Goal: Information Seeking & Learning: Learn about a topic

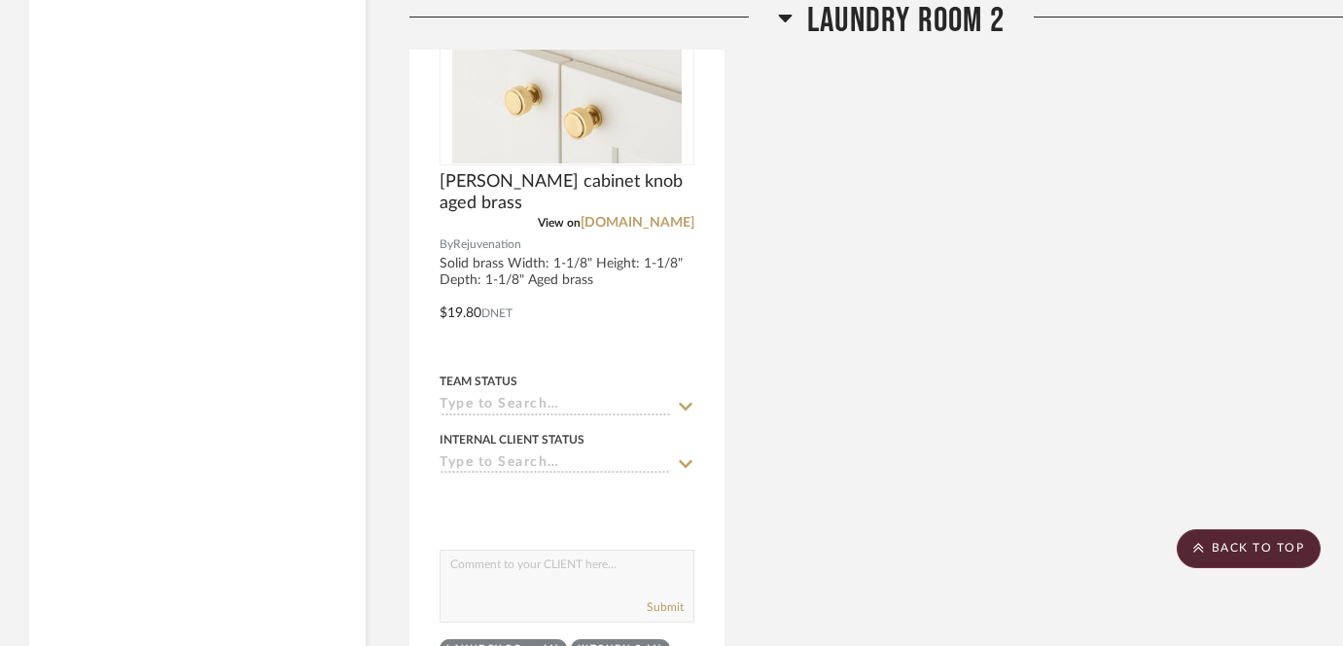
click at [1266, 253] on div "[PERSON_NAME] cabinet knob aged brass View on [DOMAIN_NAME] By Rejuvenation Sol…" at bounding box center [890, 299] width 963 height 853
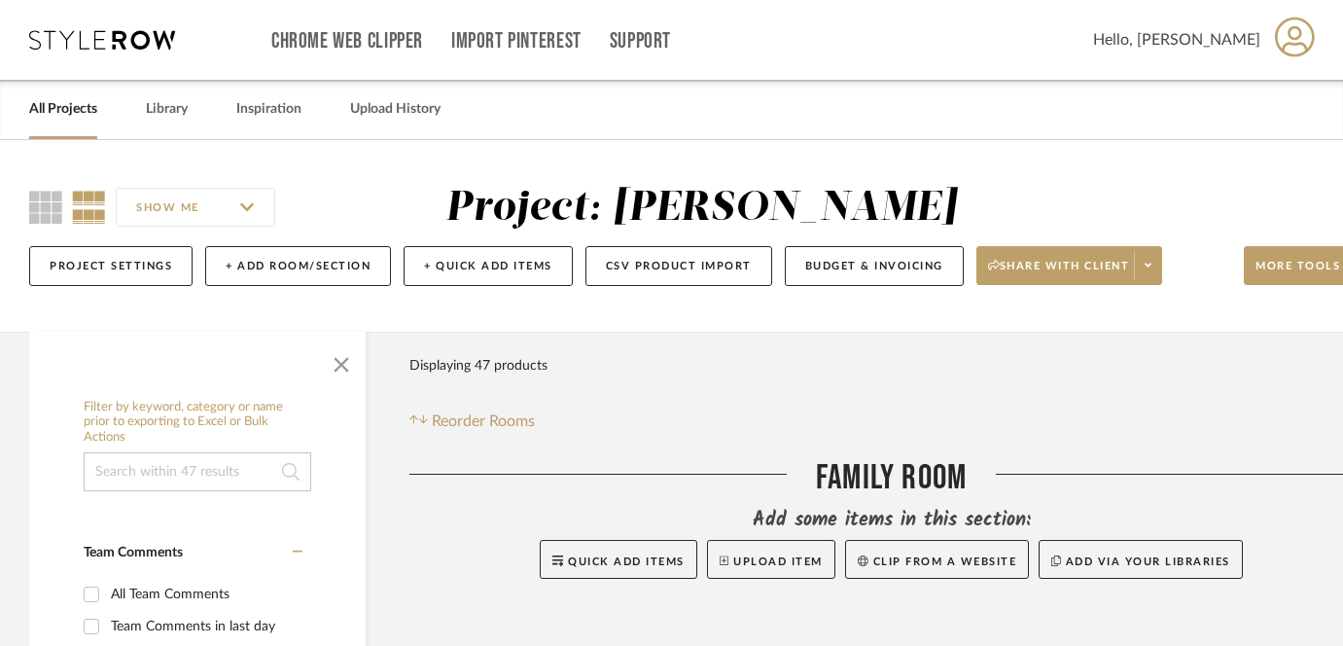
click at [1148, 178] on div "SHOW ME Project: [PERSON_NAME] Project Settings + Add Room/Section + Quick Add …" at bounding box center [700, 236] width 1400 height 192
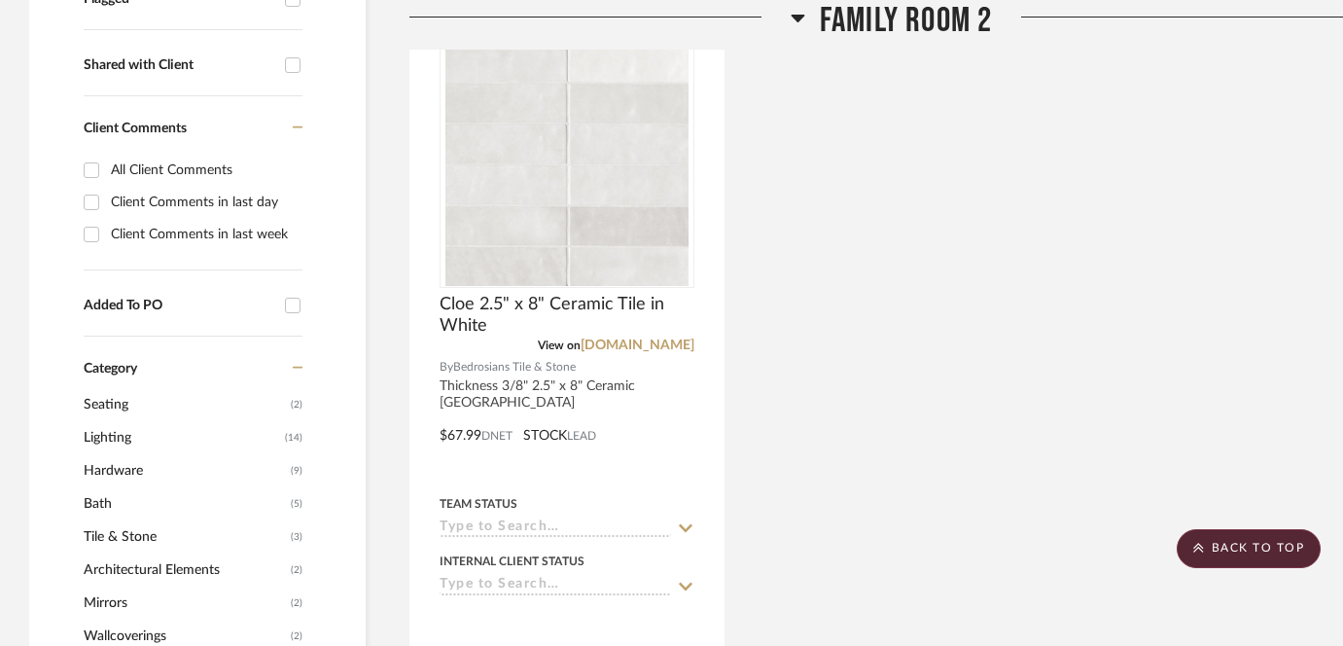
scroll to position [406, 0]
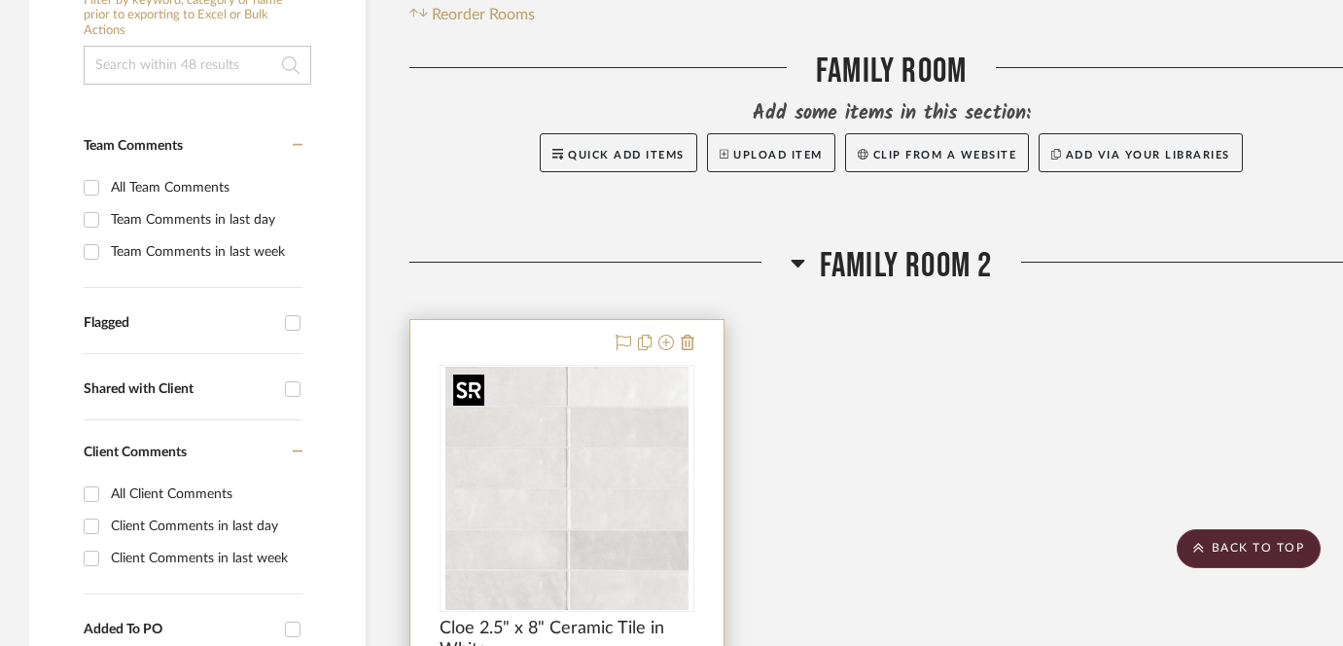
click at [0, 0] on img at bounding box center [0, 0] width 0 height 0
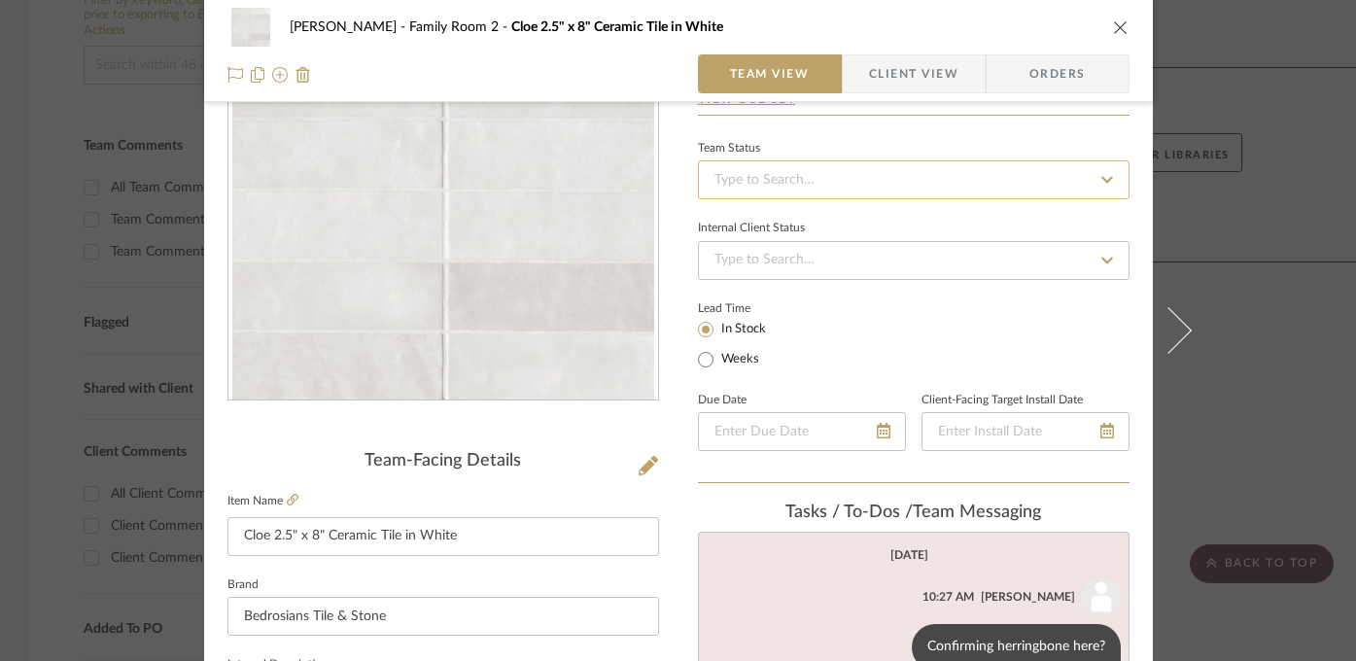
scroll to position [163, 0]
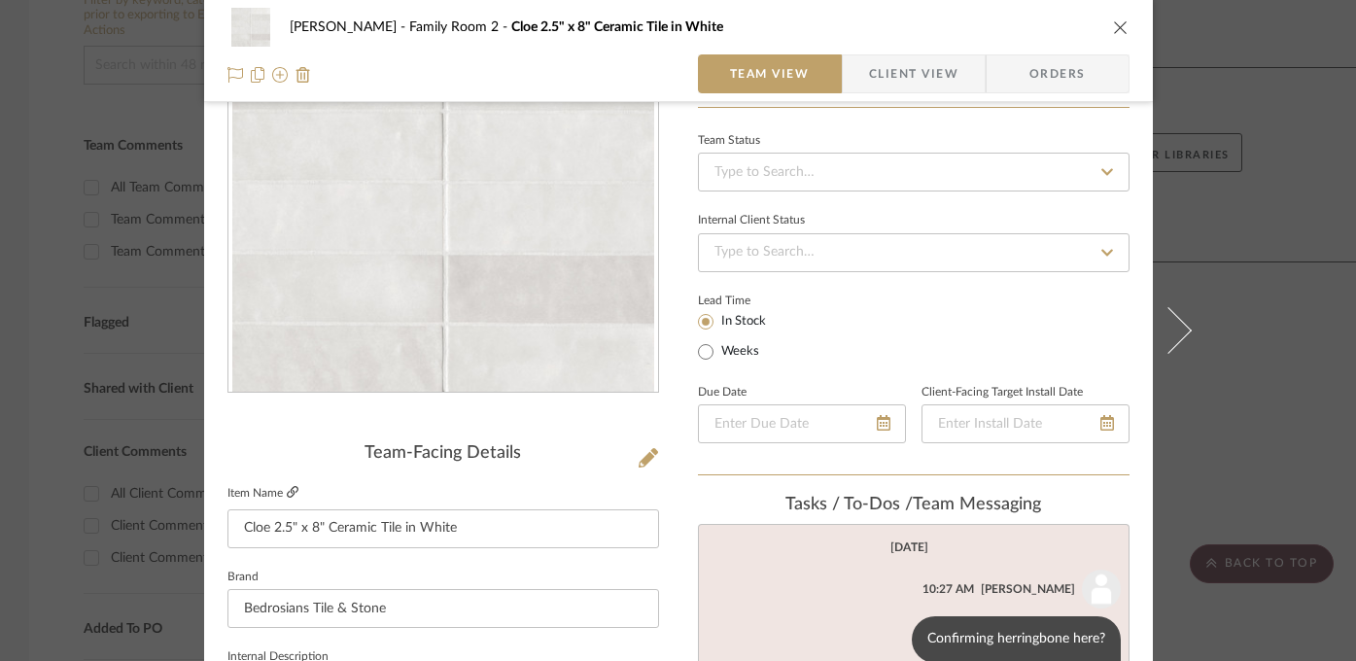
click at [291, 494] on icon at bounding box center [293, 492] width 12 height 12
click at [1262, 303] on div "Highman Family Room 2 Cloe 2.5" x 8" Ceramic Tile in White Team View Client Vie…" at bounding box center [678, 330] width 1356 height 661
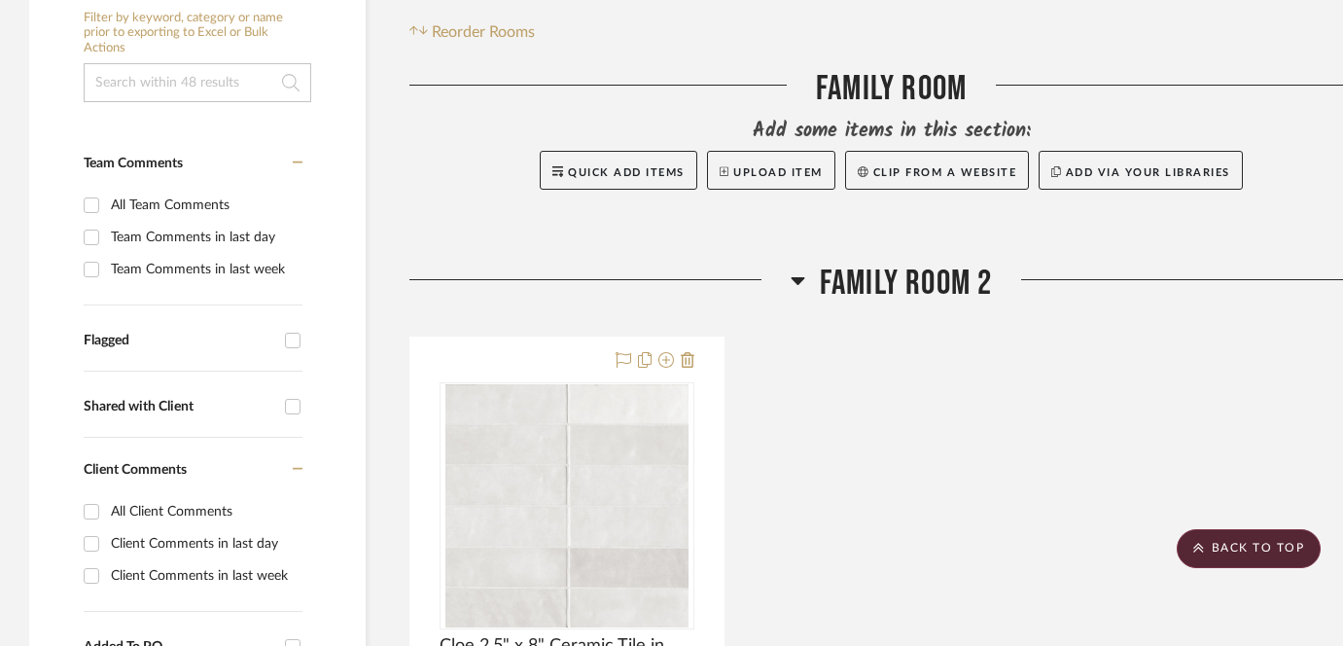
scroll to position [238, 0]
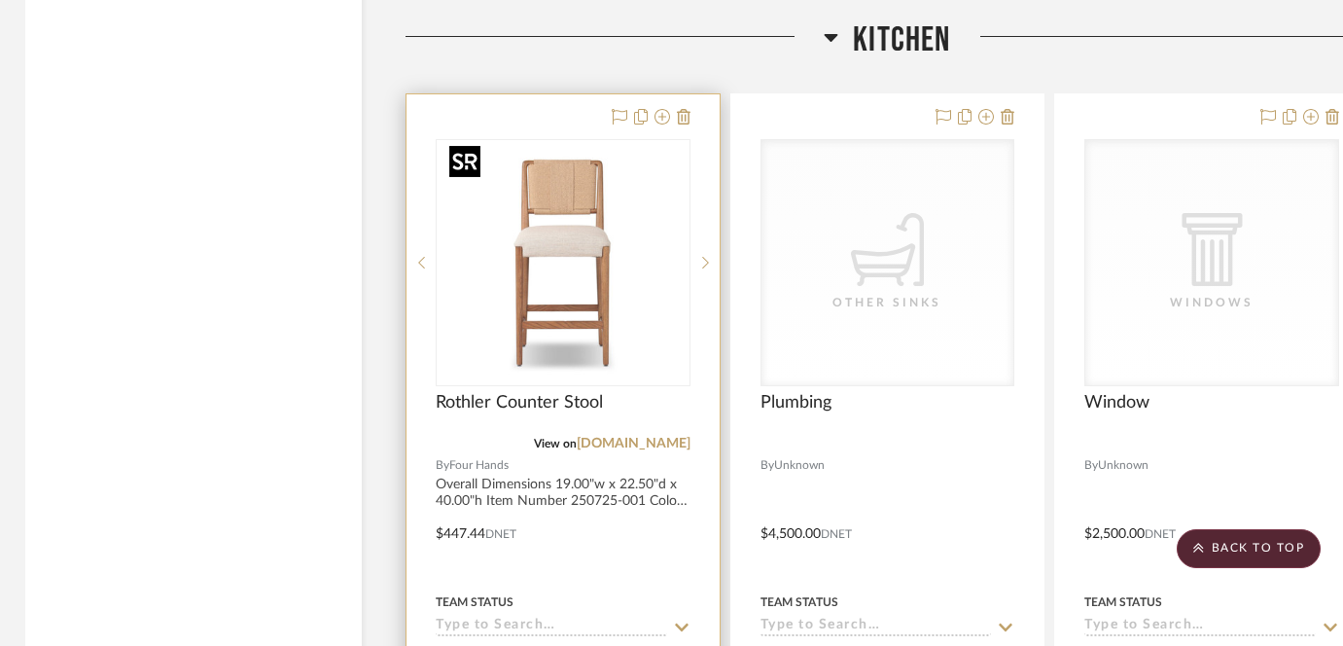
click at [0, 0] on img at bounding box center [0, 0] width 0 height 0
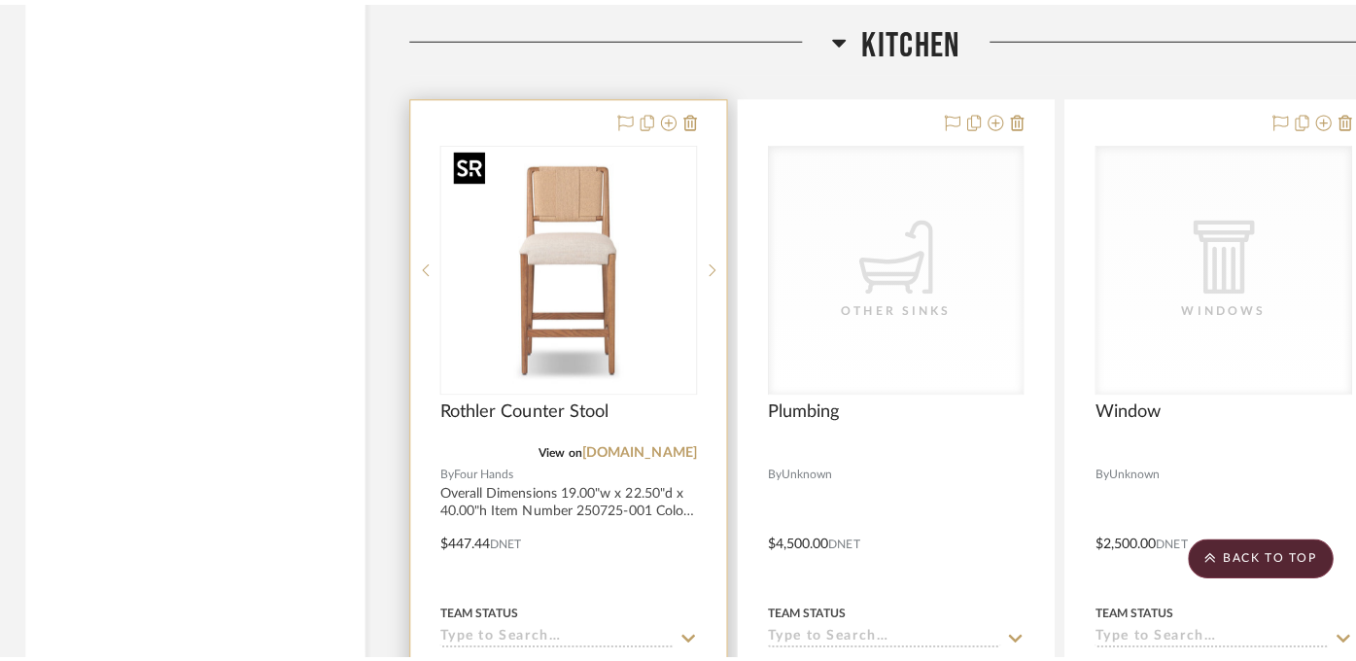
scroll to position [0, 0]
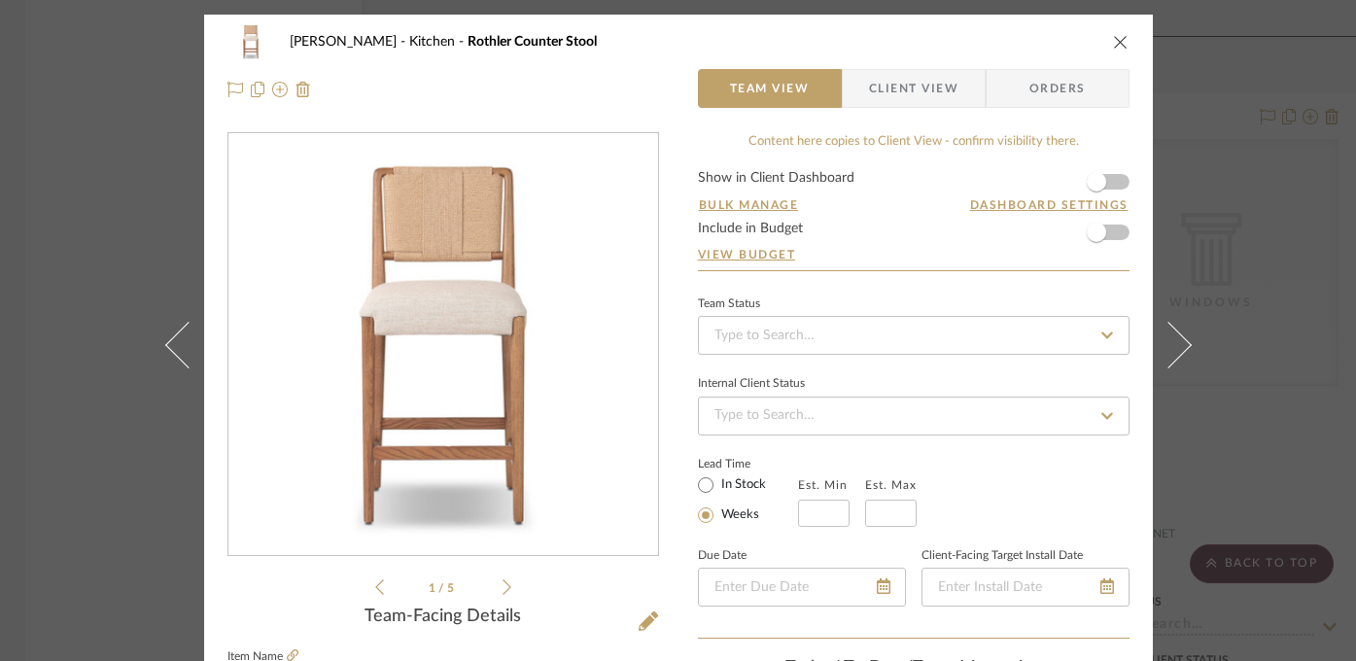
click at [503, 593] on icon at bounding box center [507, 587] width 9 height 18
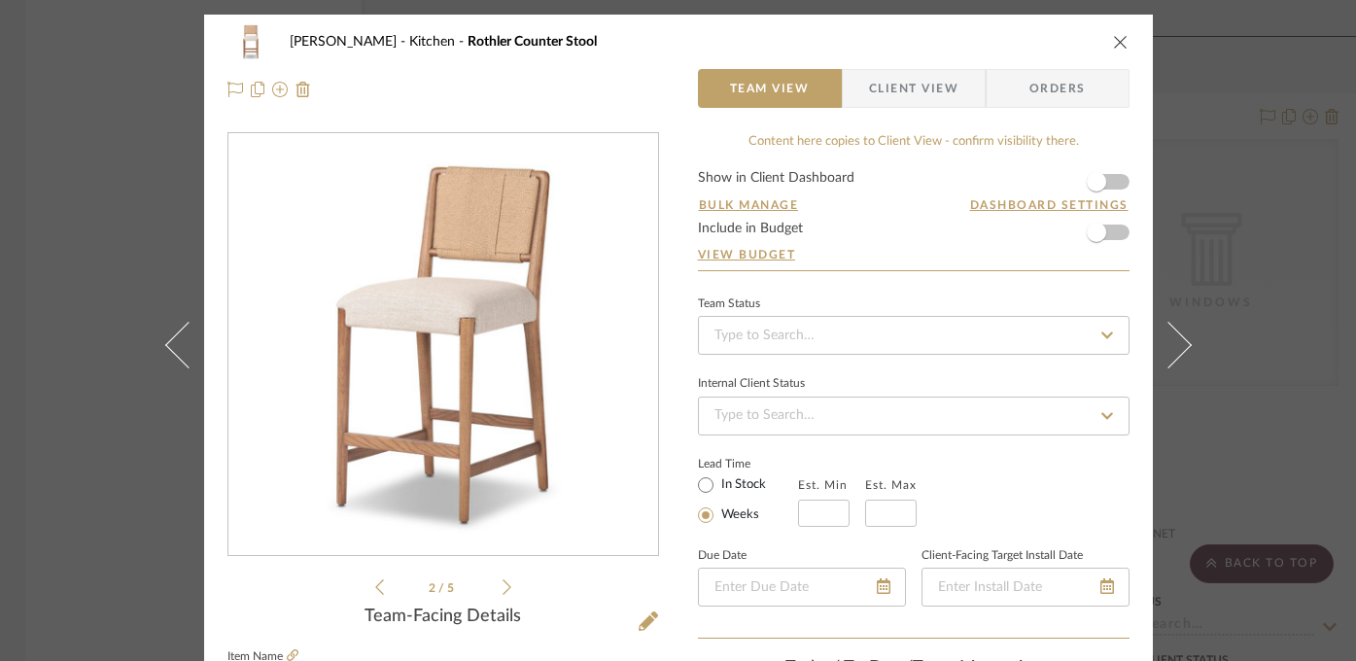
click at [503, 592] on icon at bounding box center [507, 587] width 9 height 18
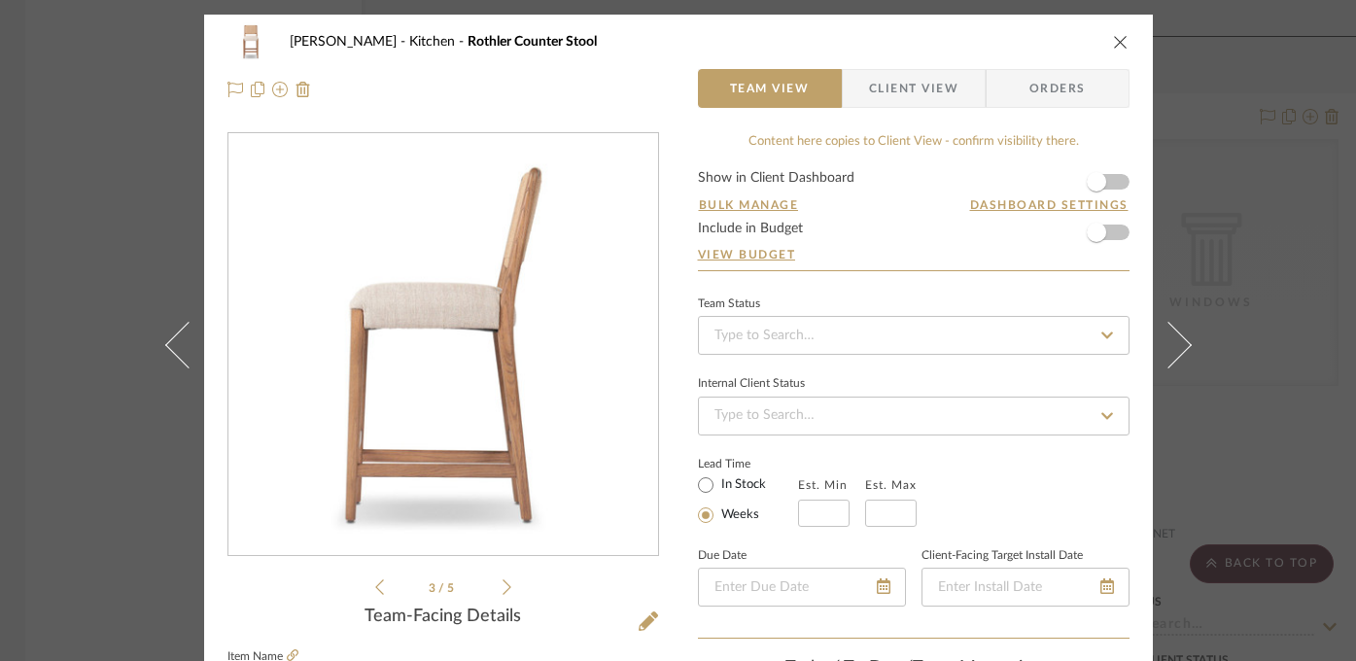
click at [503, 592] on icon at bounding box center [507, 587] width 9 height 18
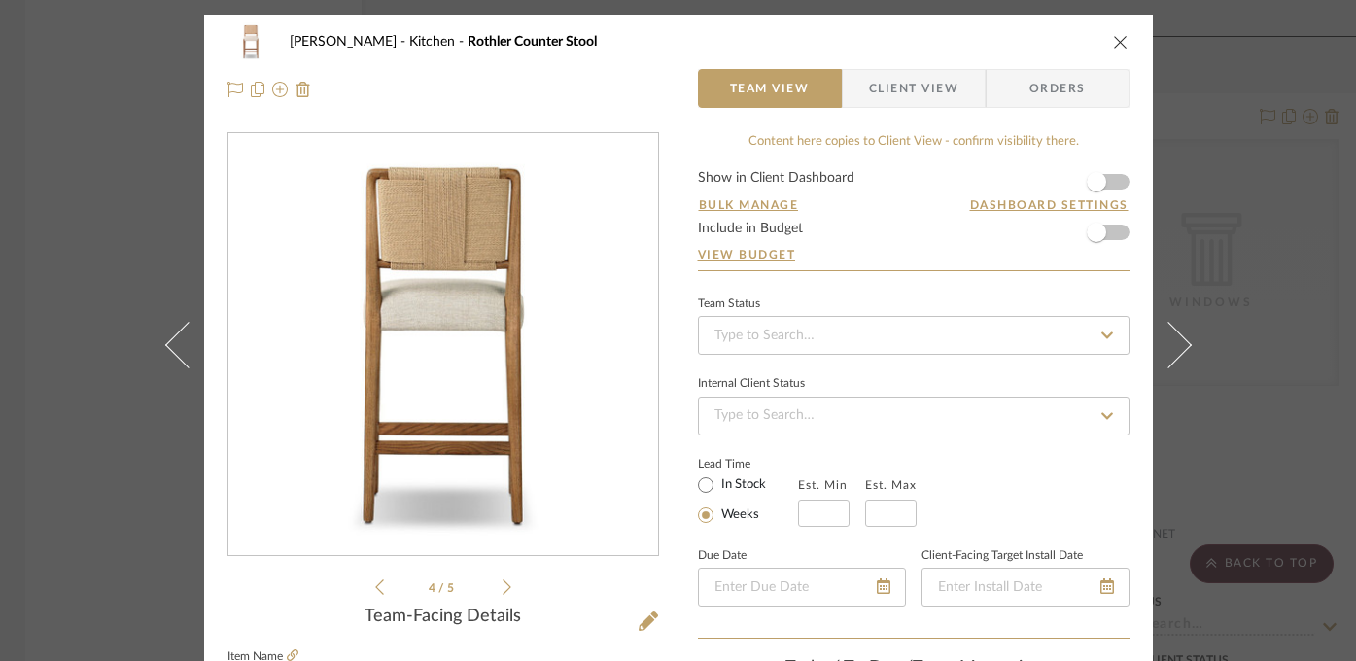
click at [1254, 227] on div "Highman Kitchen Rothler Counter Stool Team View Client View Orders 4 / 5 Team-F…" at bounding box center [678, 330] width 1356 height 661
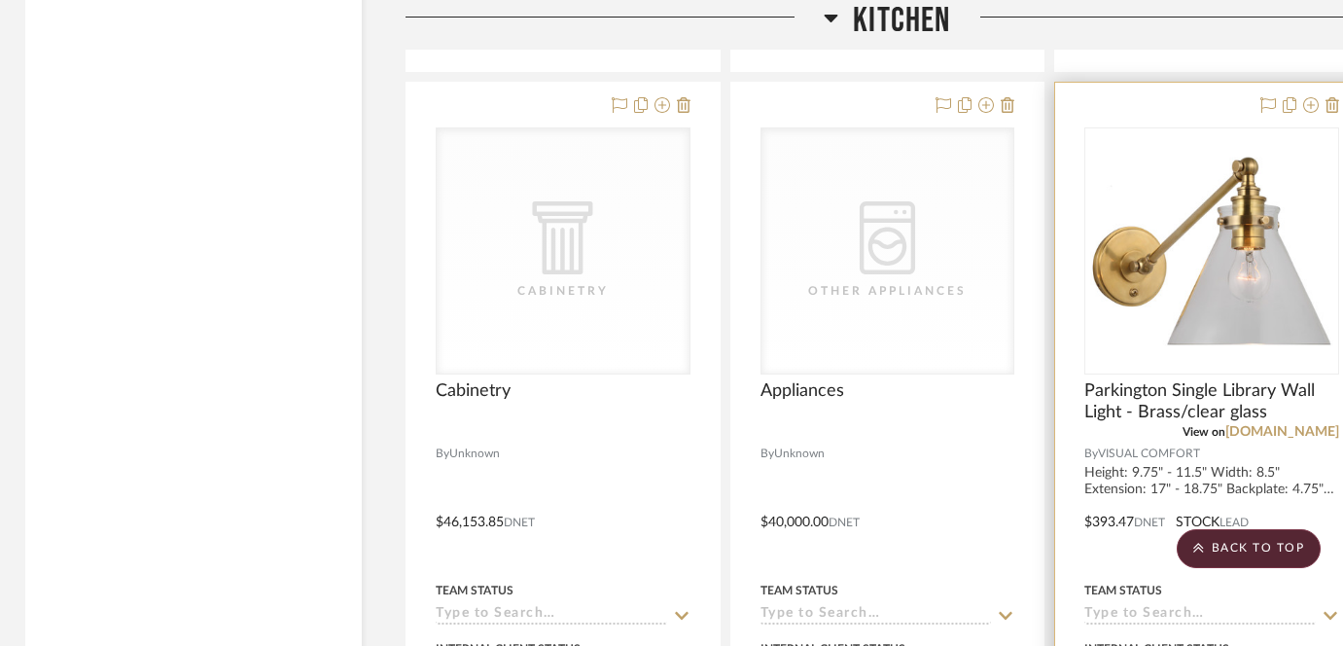
click at [1246, 310] on img "0" at bounding box center [1211, 250] width 243 height 243
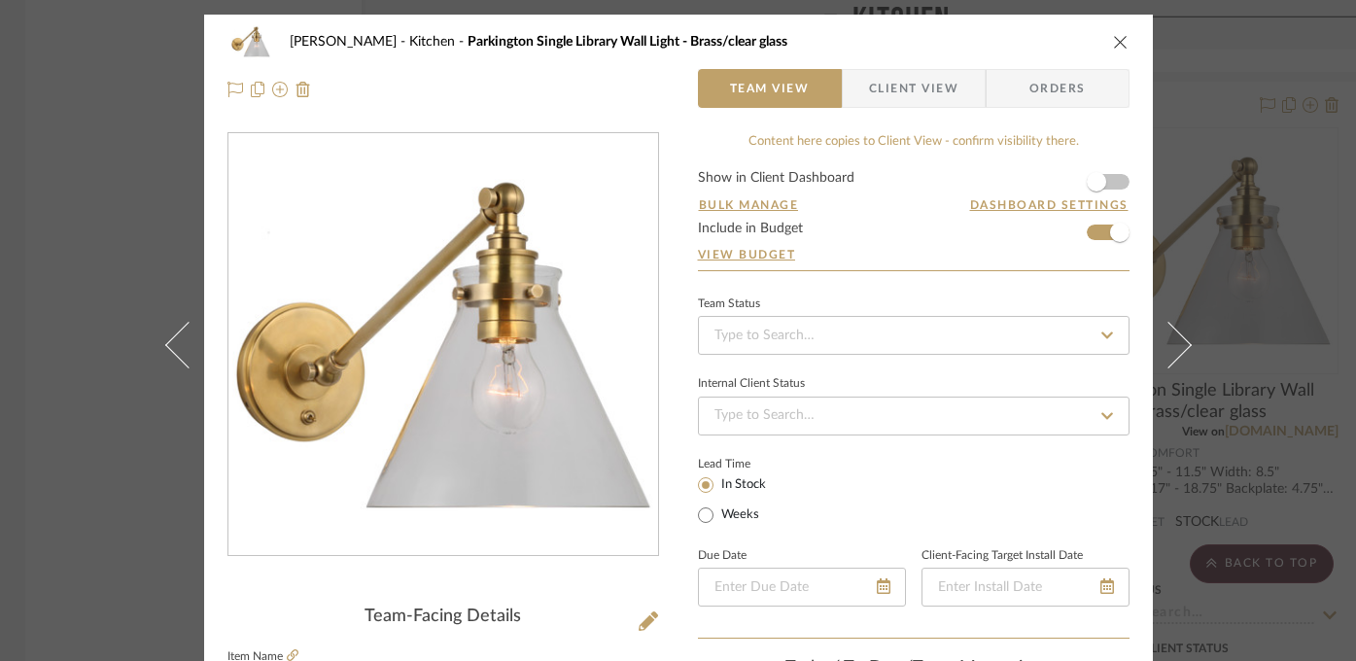
click at [121, 232] on div "Highman Kitchen Parkington Single Library Wall Light - Brass/clear glass Team V…" at bounding box center [678, 330] width 1356 height 661
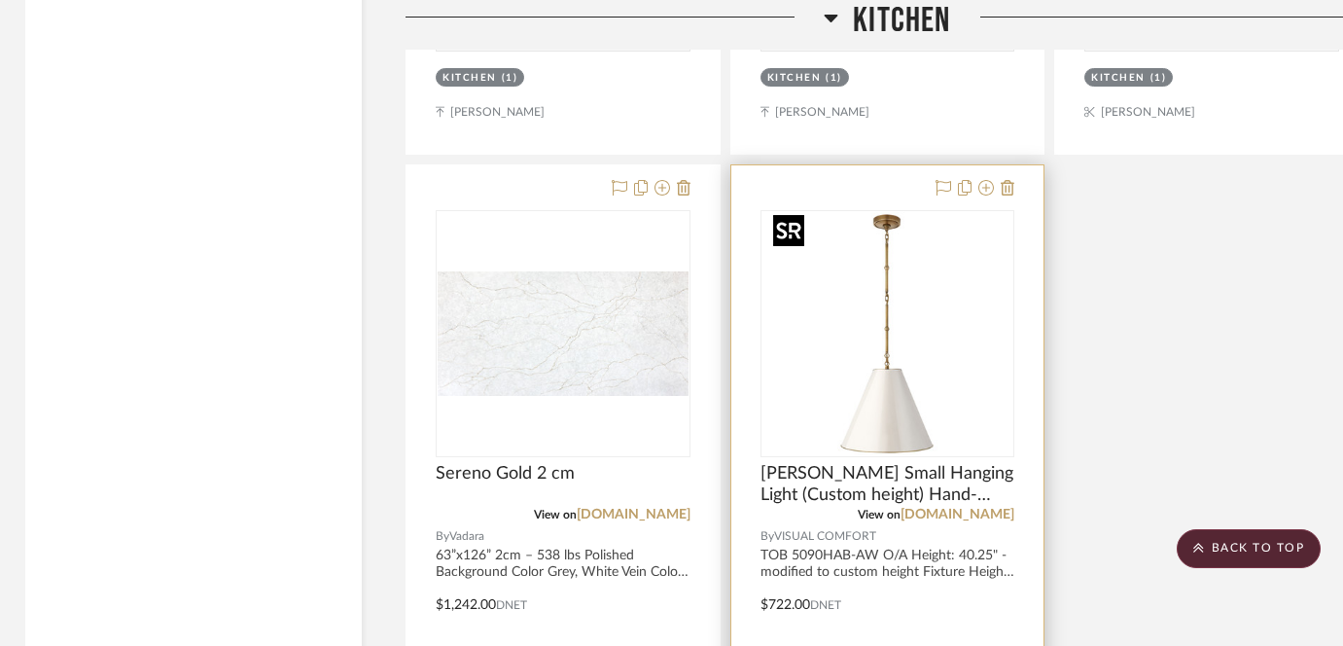
click at [0, 0] on img at bounding box center [0, 0] width 0 height 0
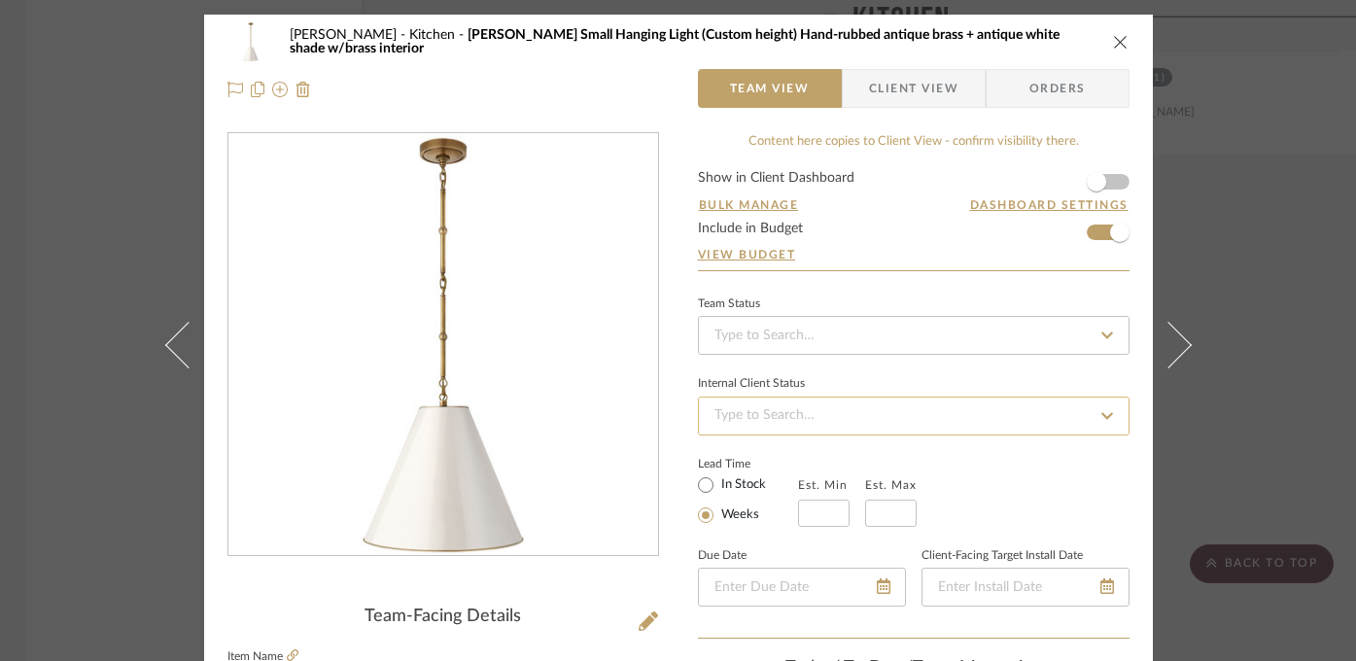
scroll to position [8, 0]
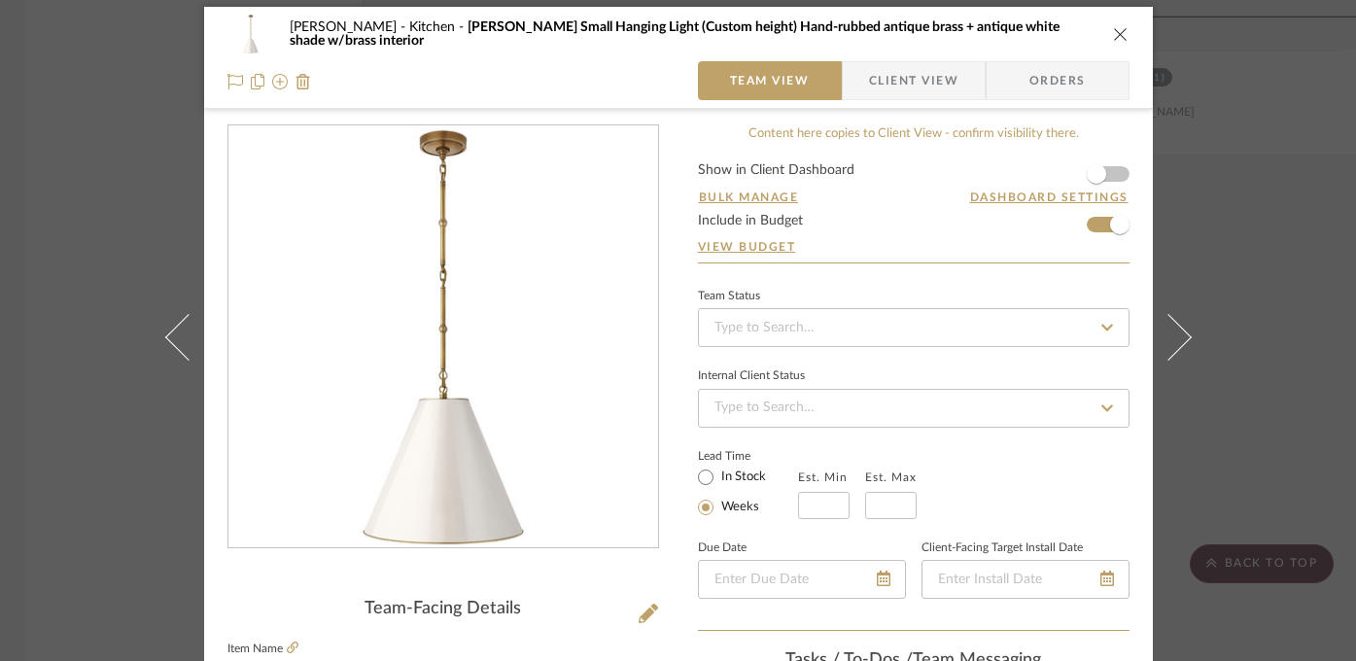
click at [1311, 409] on div "Highman Kitchen Goodman Small Hanging Light (Custom height) Hand-rubbed antique…" at bounding box center [678, 330] width 1356 height 661
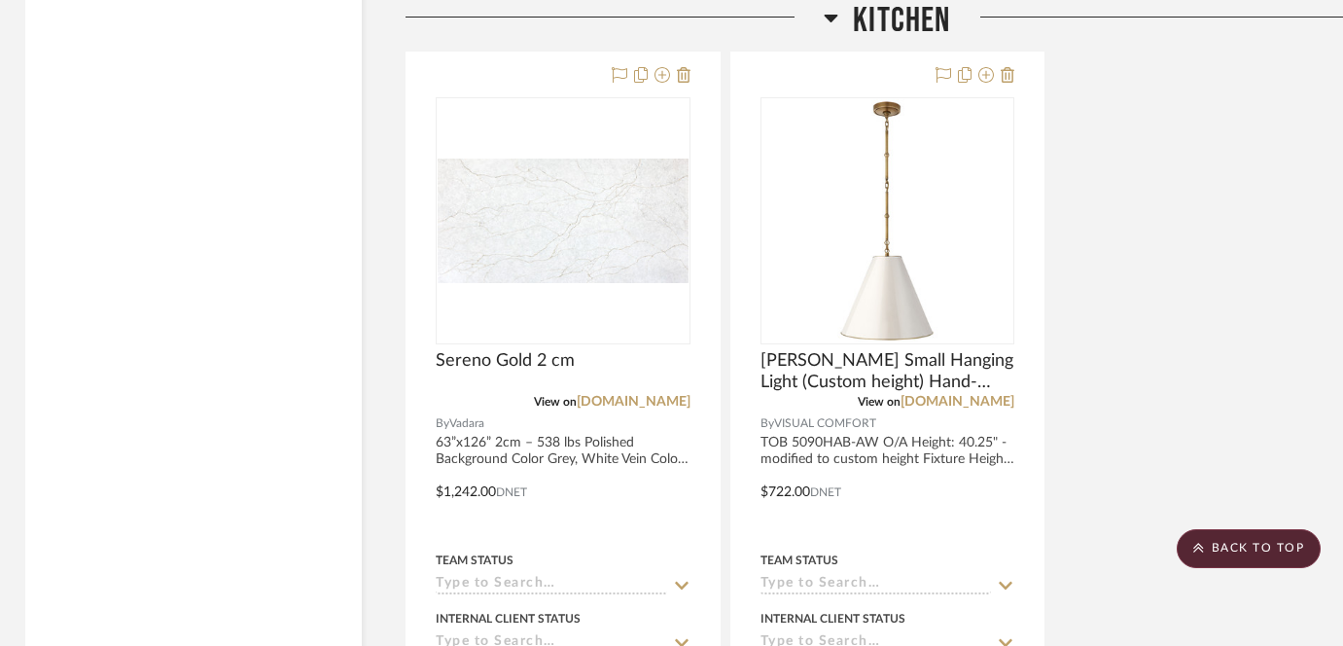
scroll to position [5552, 4]
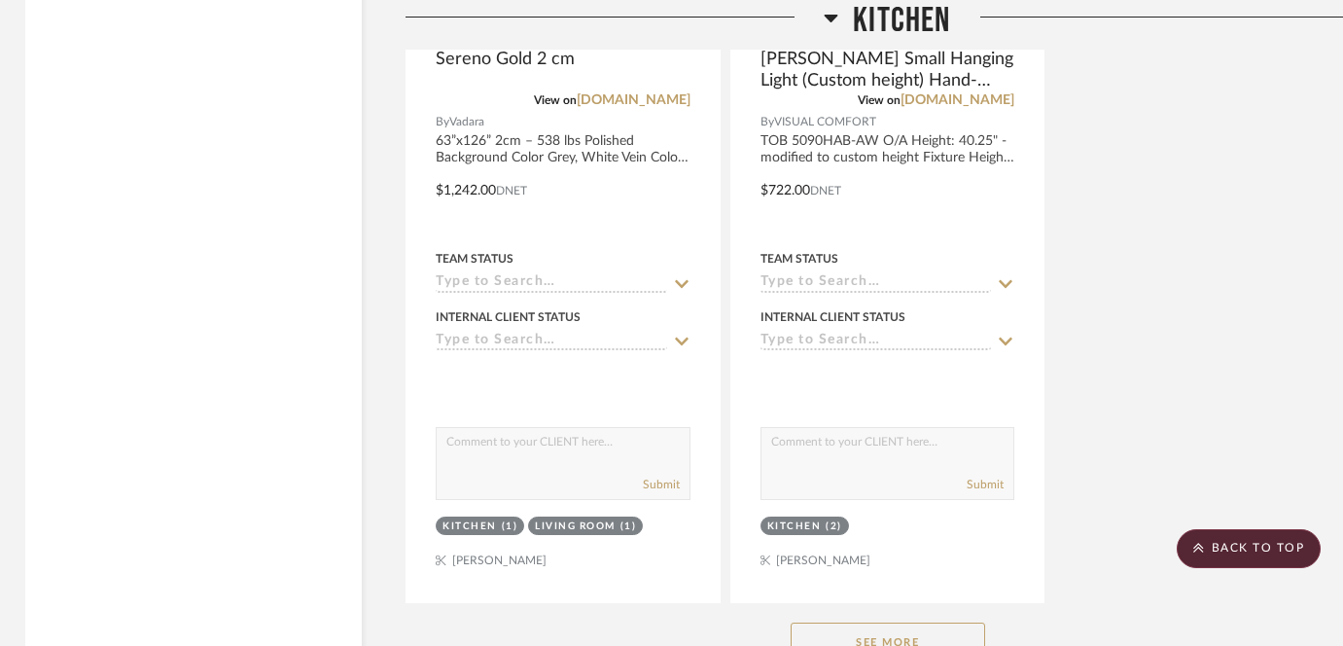
click at [893, 637] on button "See More" at bounding box center [887, 641] width 194 height 39
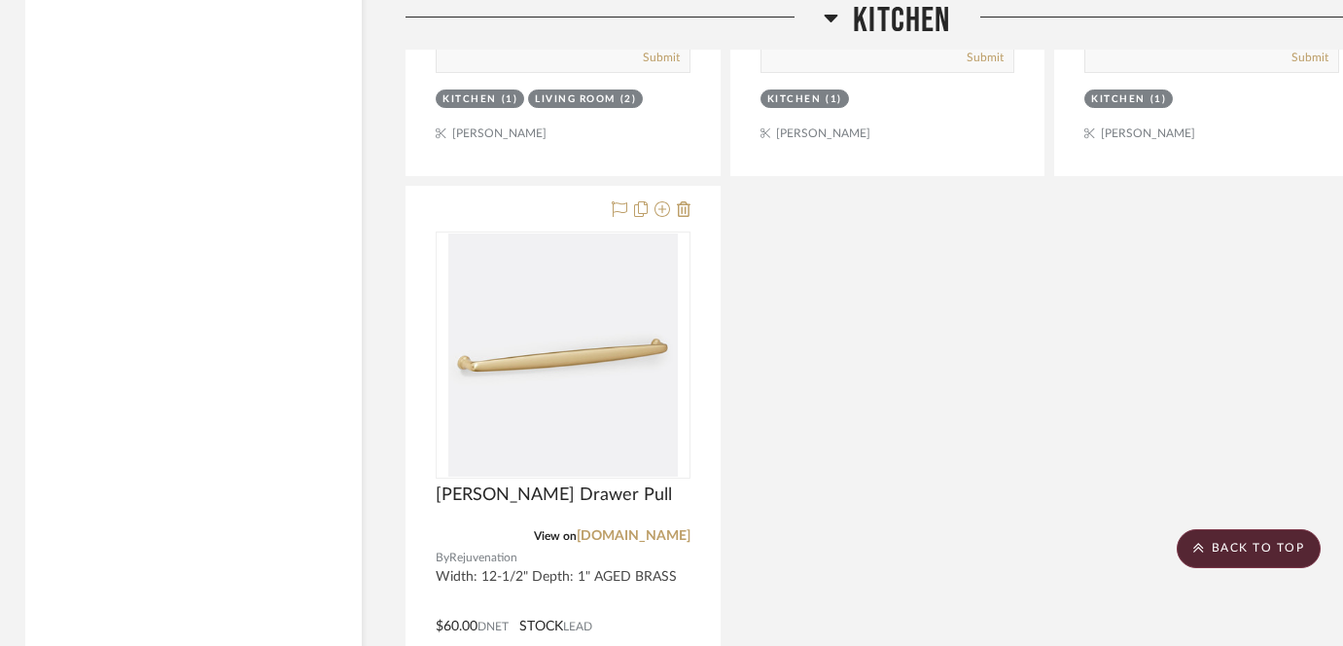
scroll to position [6844, 4]
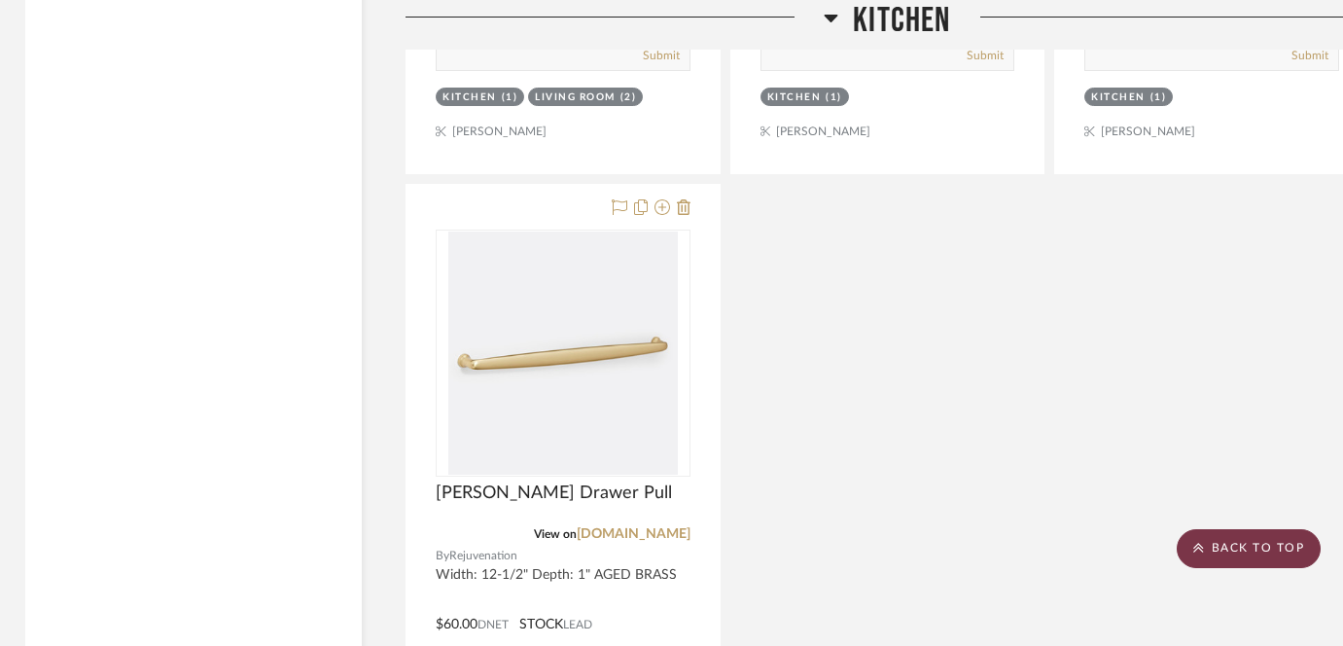
click at [1222, 533] on scroll-to-top-button "BACK TO TOP" at bounding box center [1248, 548] width 144 height 39
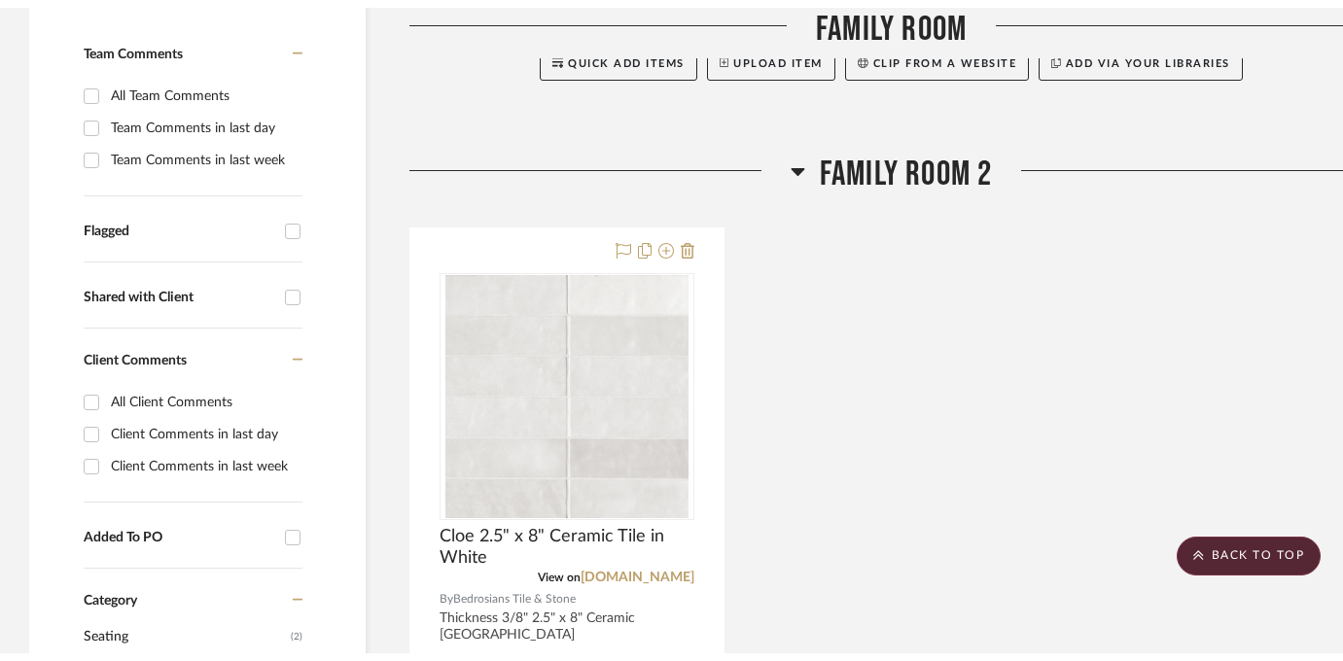
scroll to position [0, 0]
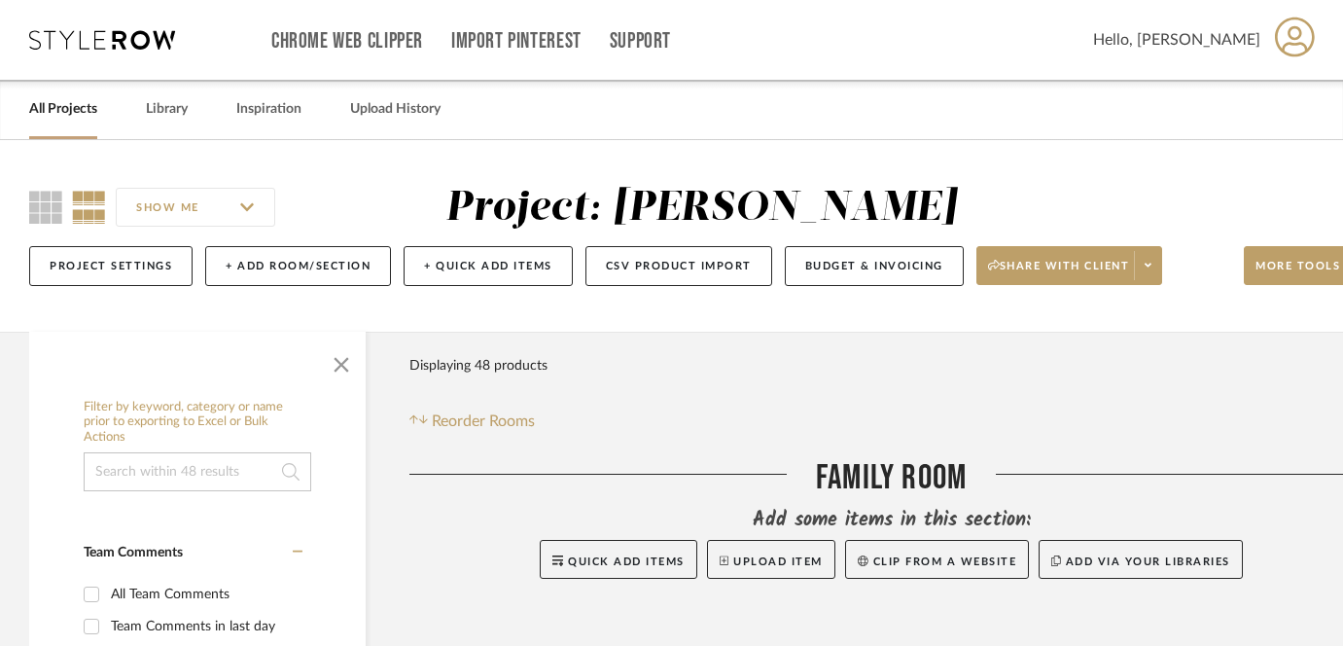
click at [68, 114] on link "All Projects" at bounding box center [63, 109] width 68 height 26
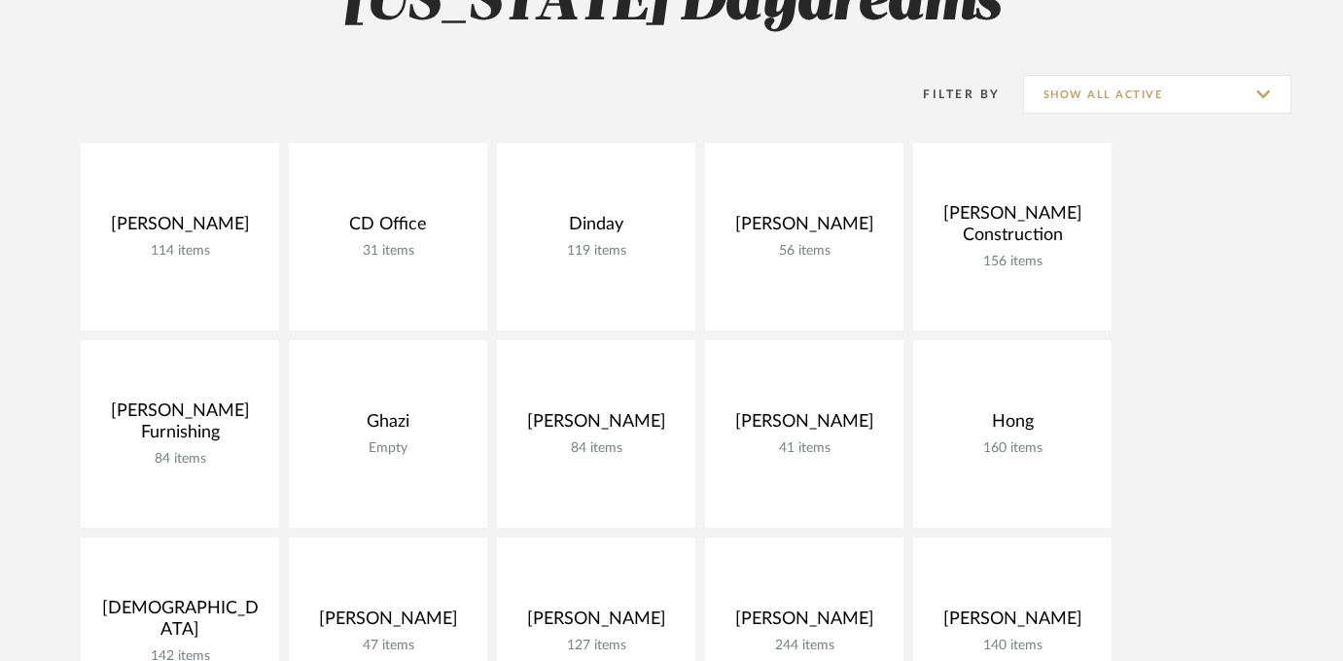
scroll to position [370, 0]
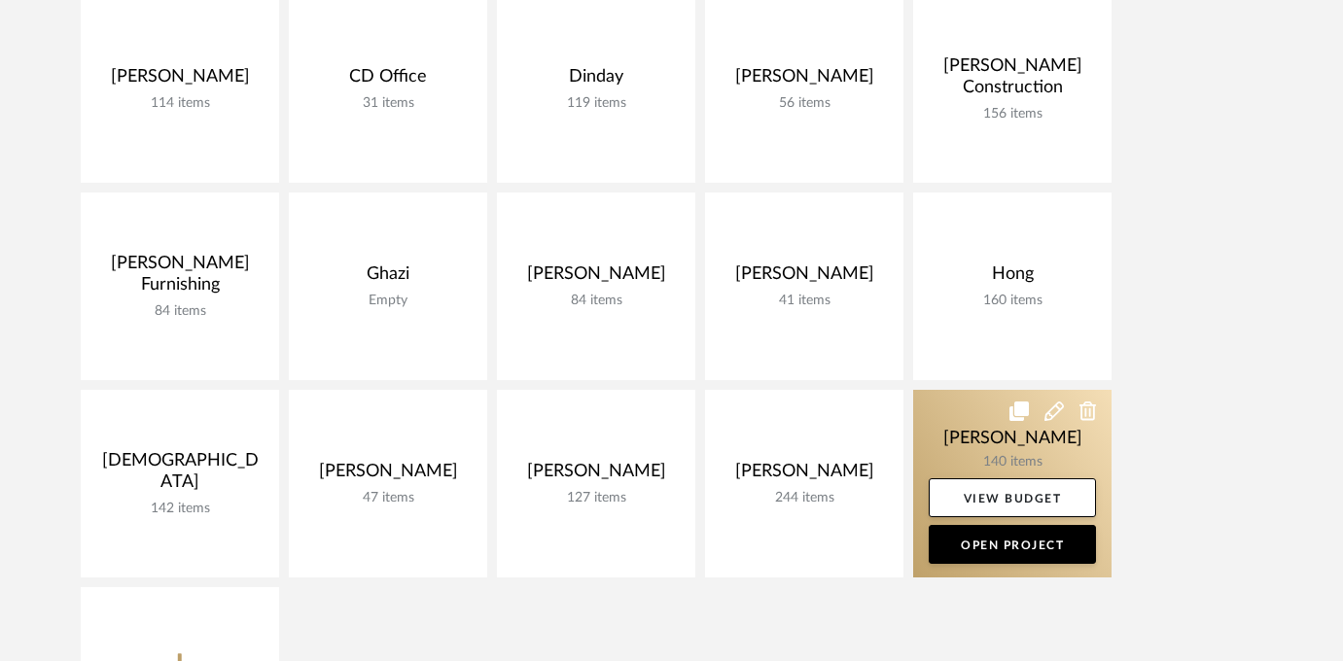
click at [1012, 443] on link at bounding box center [1012, 484] width 198 height 188
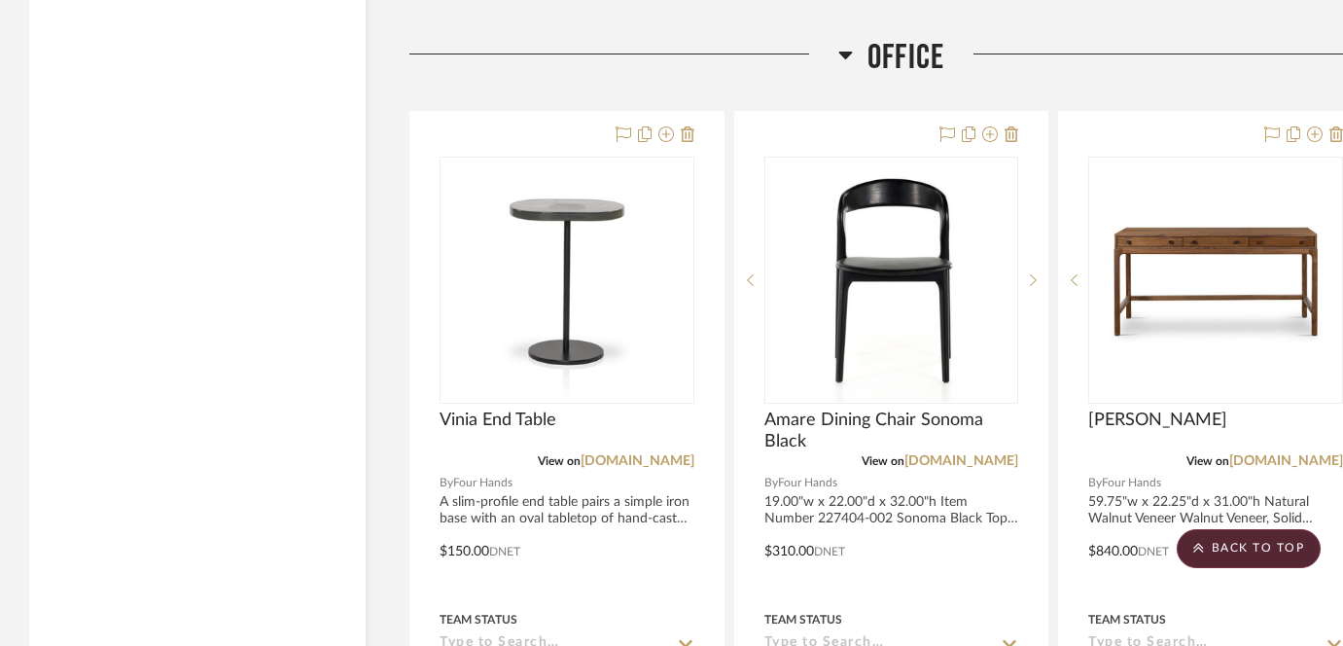
scroll to position [11310, 0]
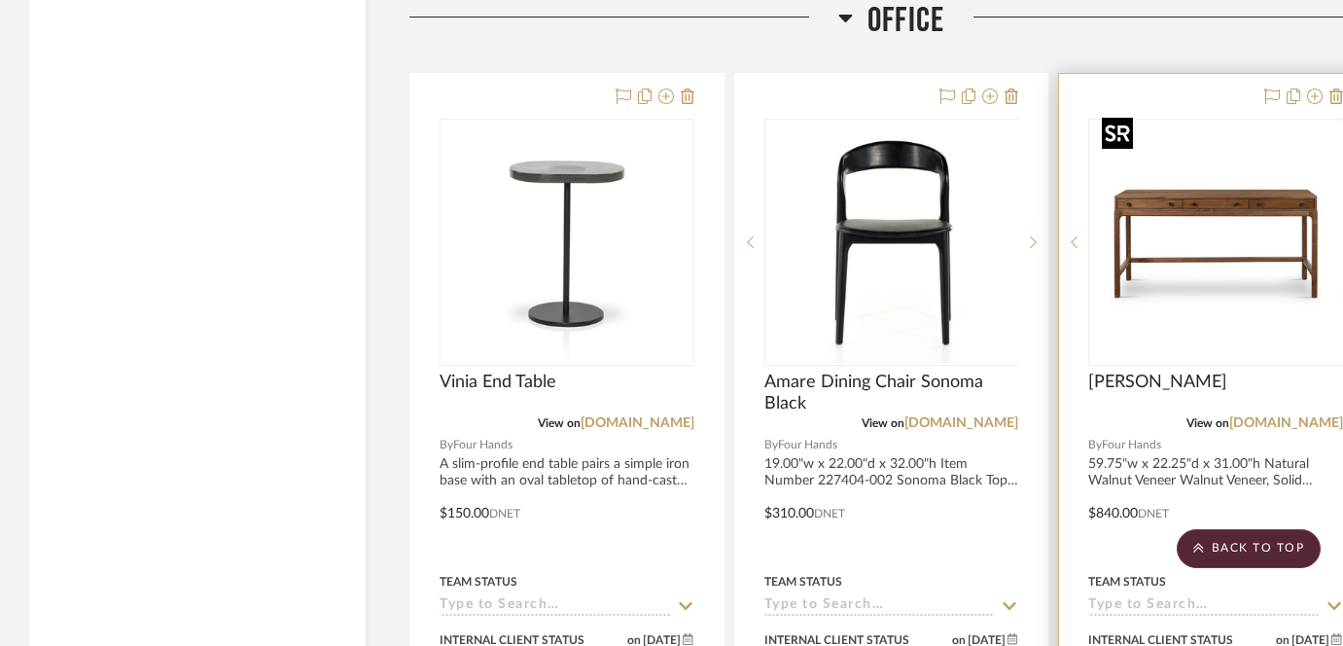
click at [1239, 220] on div at bounding box center [1215, 242] width 255 height 247
click at [1258, 244] on img "0" at bounding box center [1215, 242] width 243 height 243
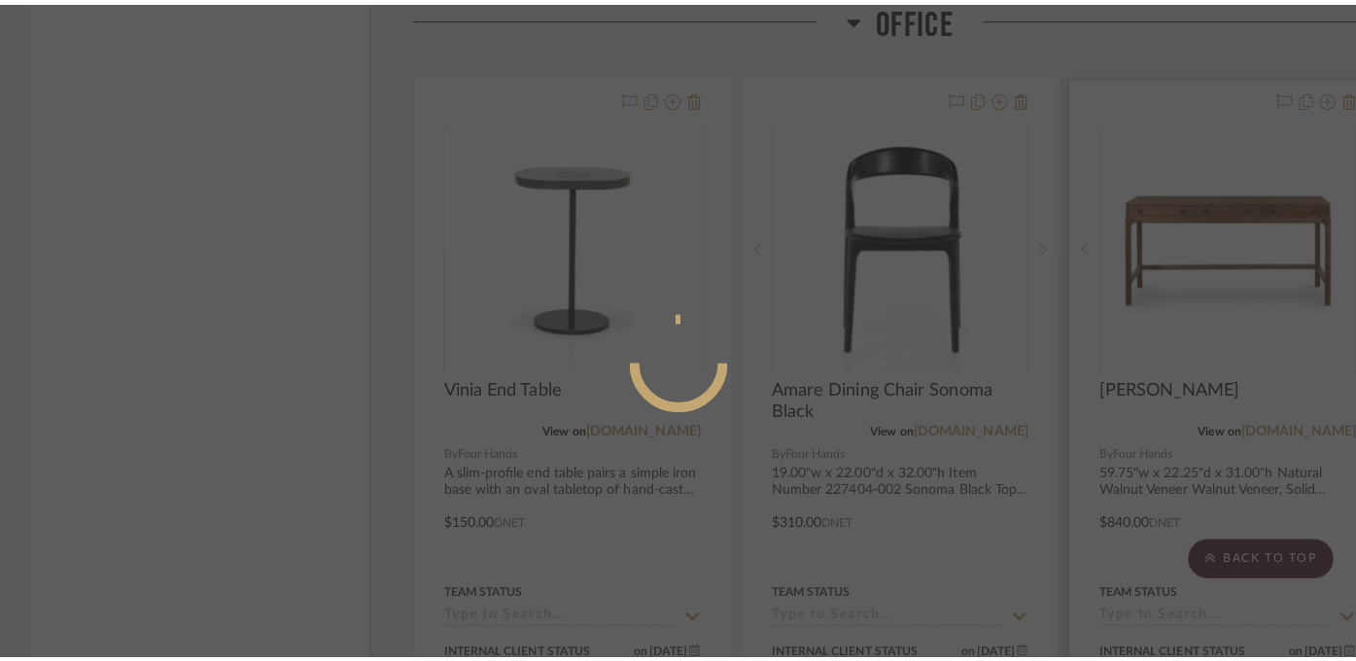
scroll to position [0, 0]
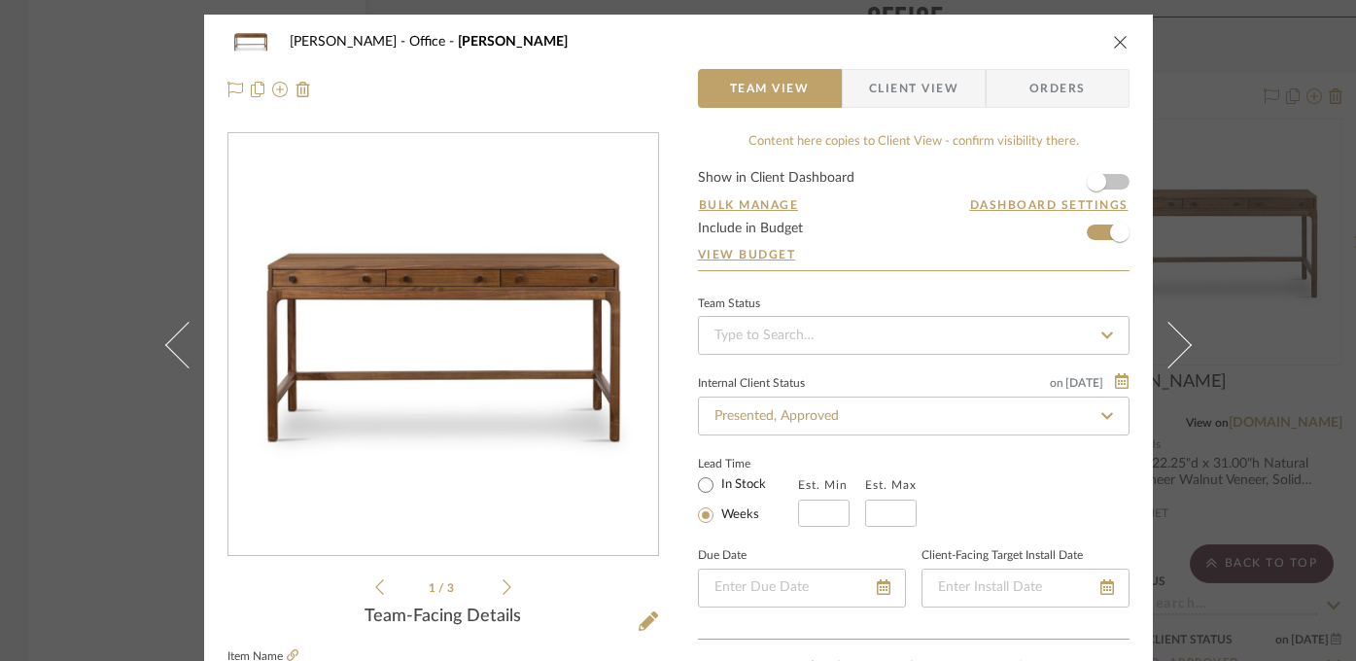
click at [1266, 294] on div "Proctor Office Arturo Desk Team View Client View Orders 1 / 3 Team-Facing Detai…" at bounding box center [678, 330] width 1356 height 661
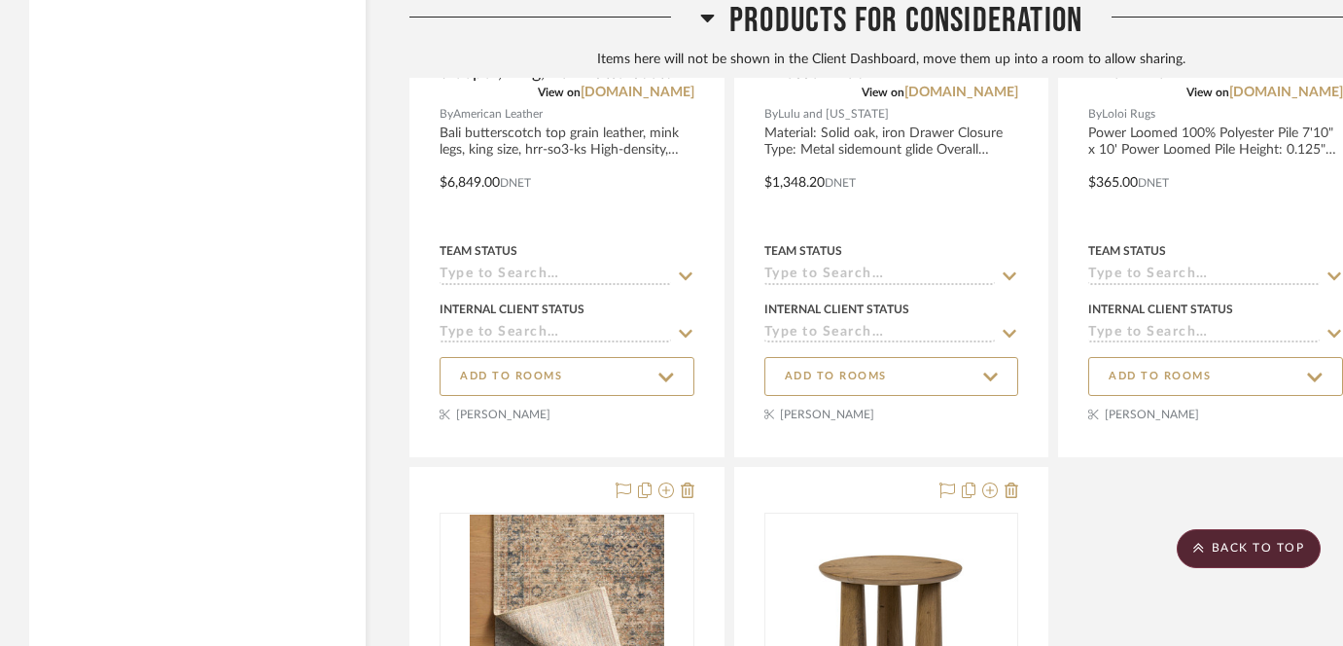
scroll to position [17680, 0]
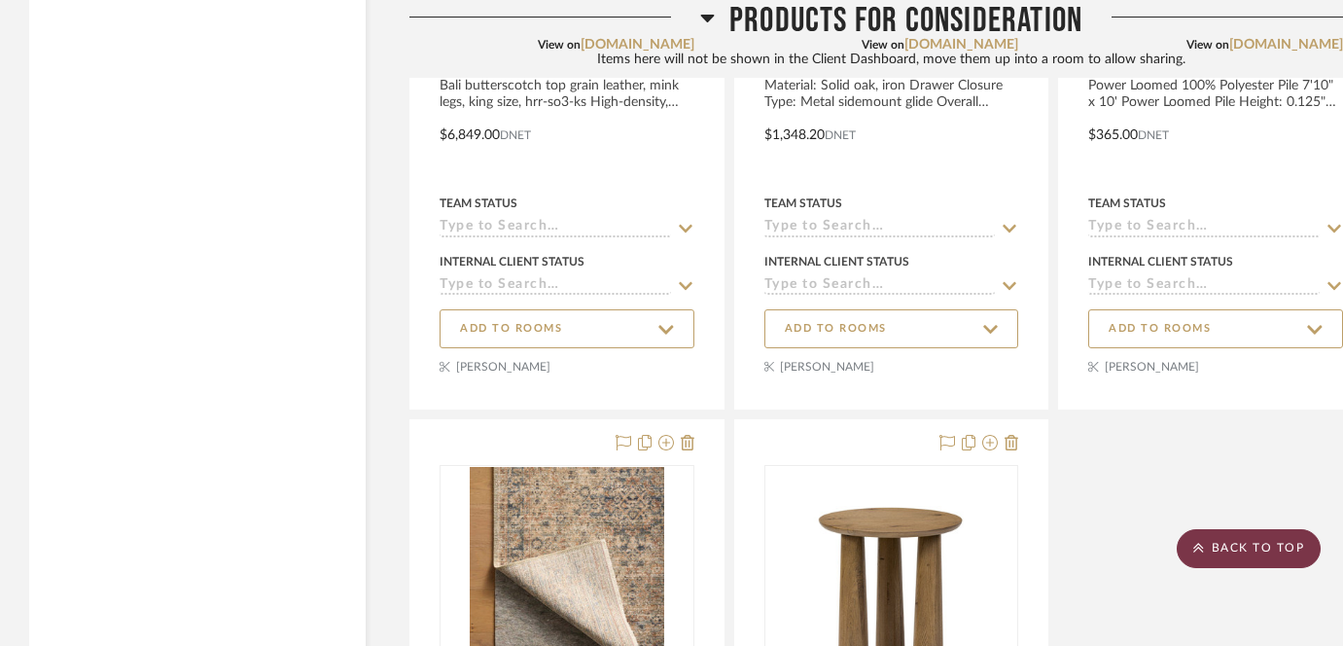
click at [1238, 556] on scroll-to-top-button "BACK TO TOP" at bounding box center [1248, 548] width 144 height 39
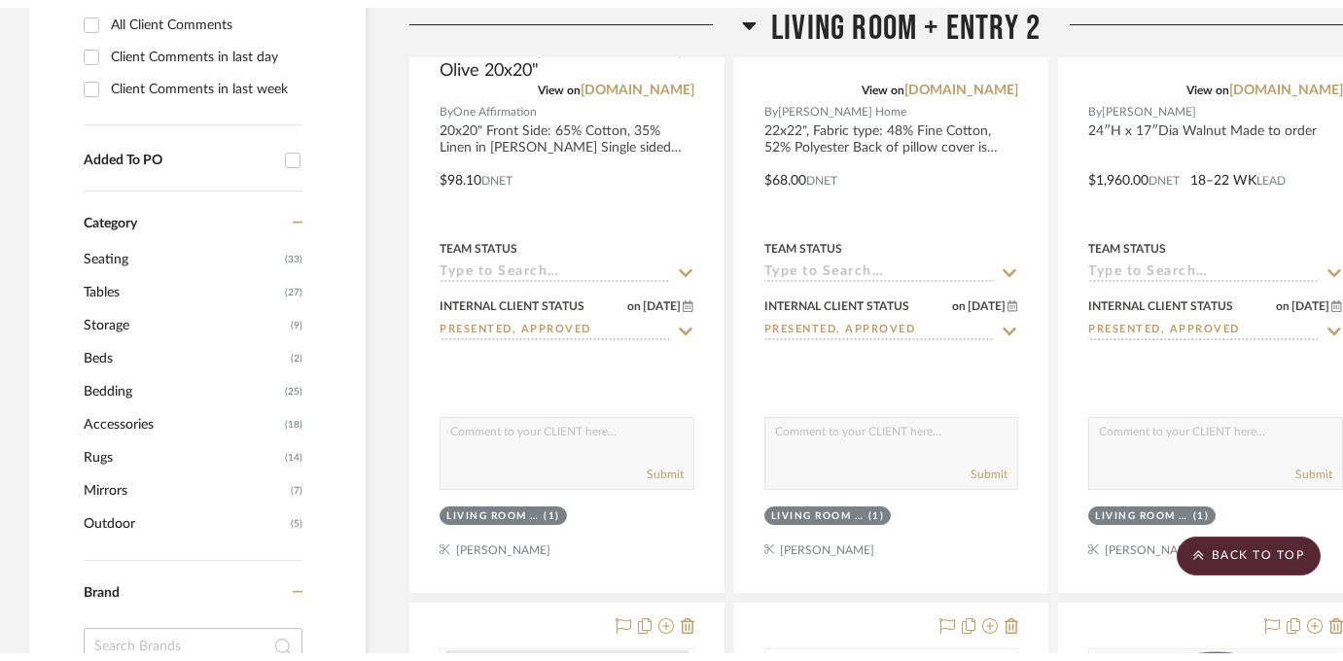
scroll to position [0, 0]
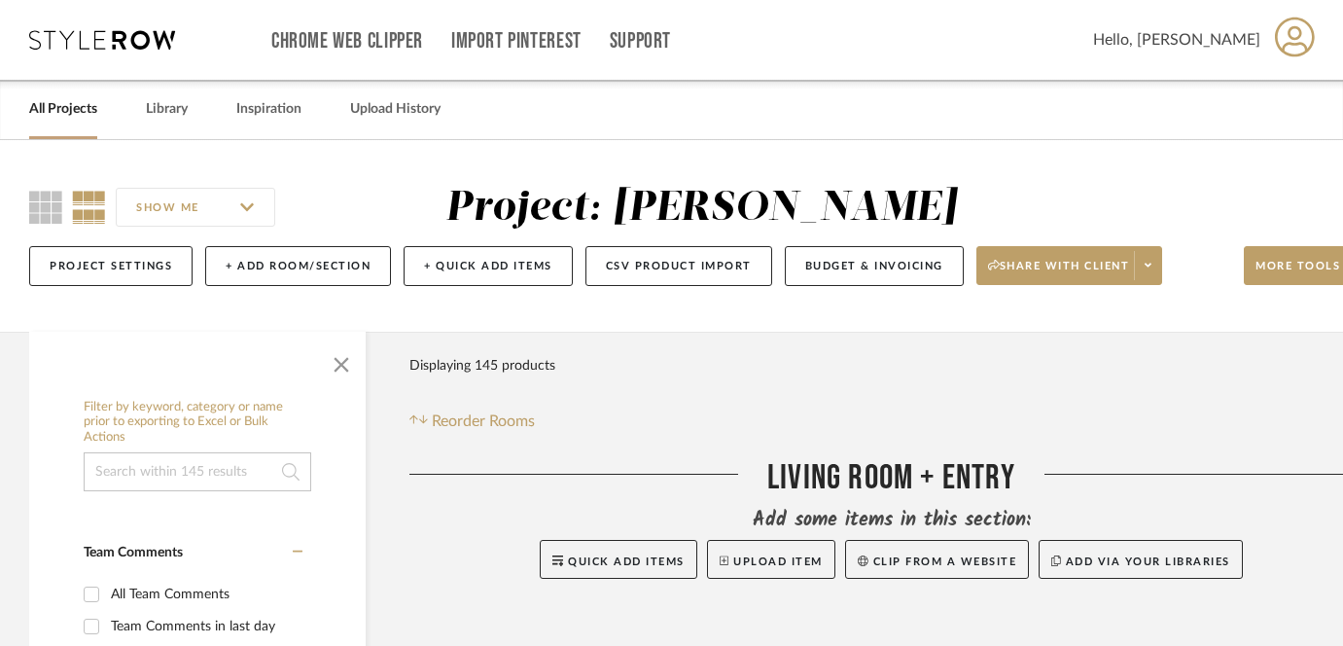
click at [63, 108] on link "All Projects" at bounding box center [63, 109] width 68 height 26
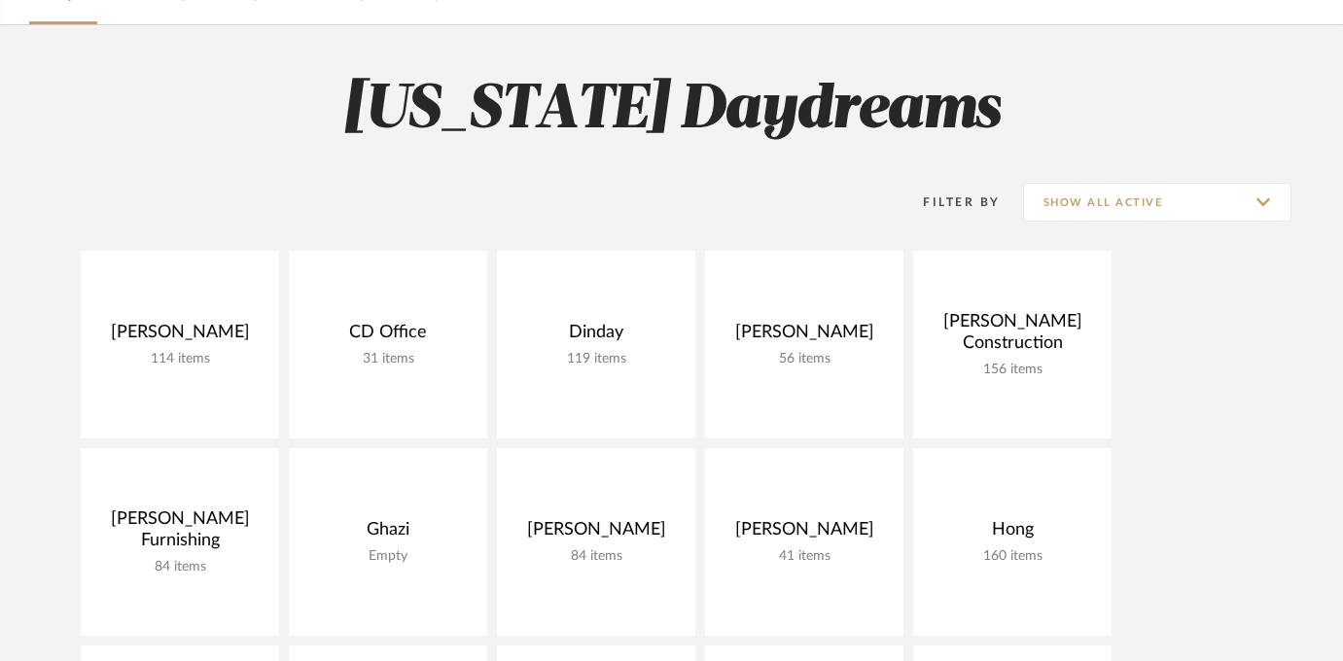
scroll to position [376, 0]
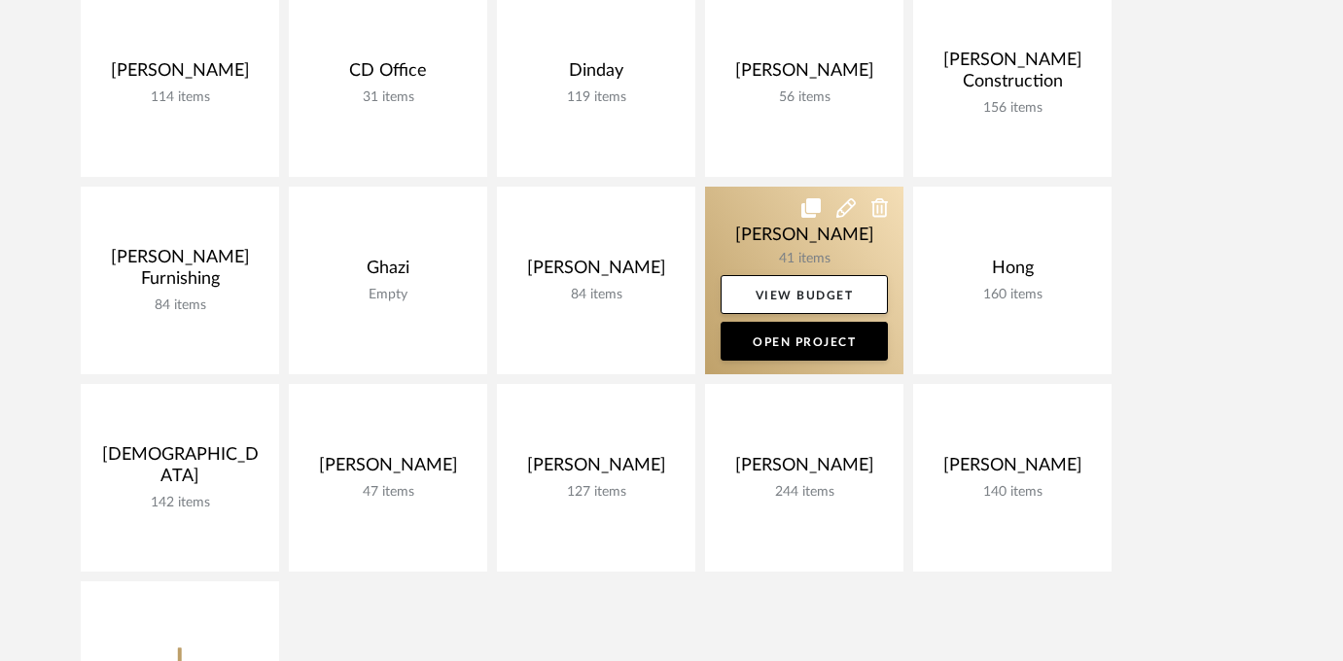
click at [834, 237] on link at bounding box center [804, 281] width 198 height 188
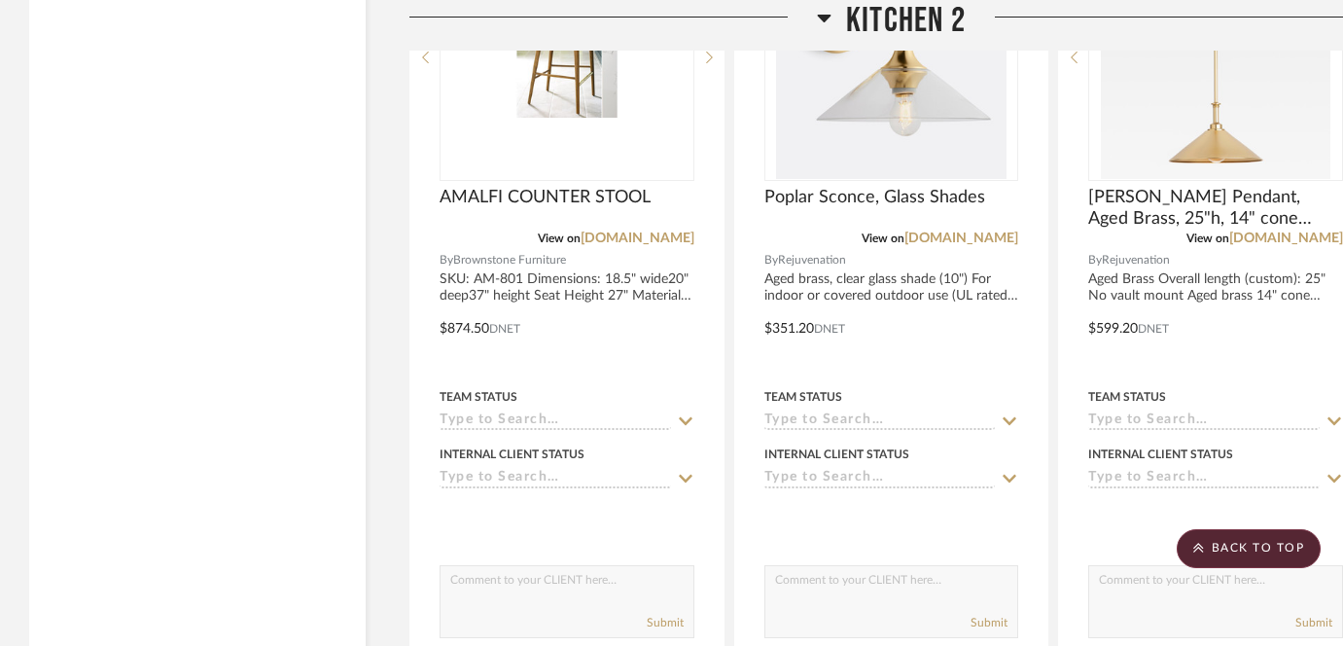
scroll to position [6233, 0]
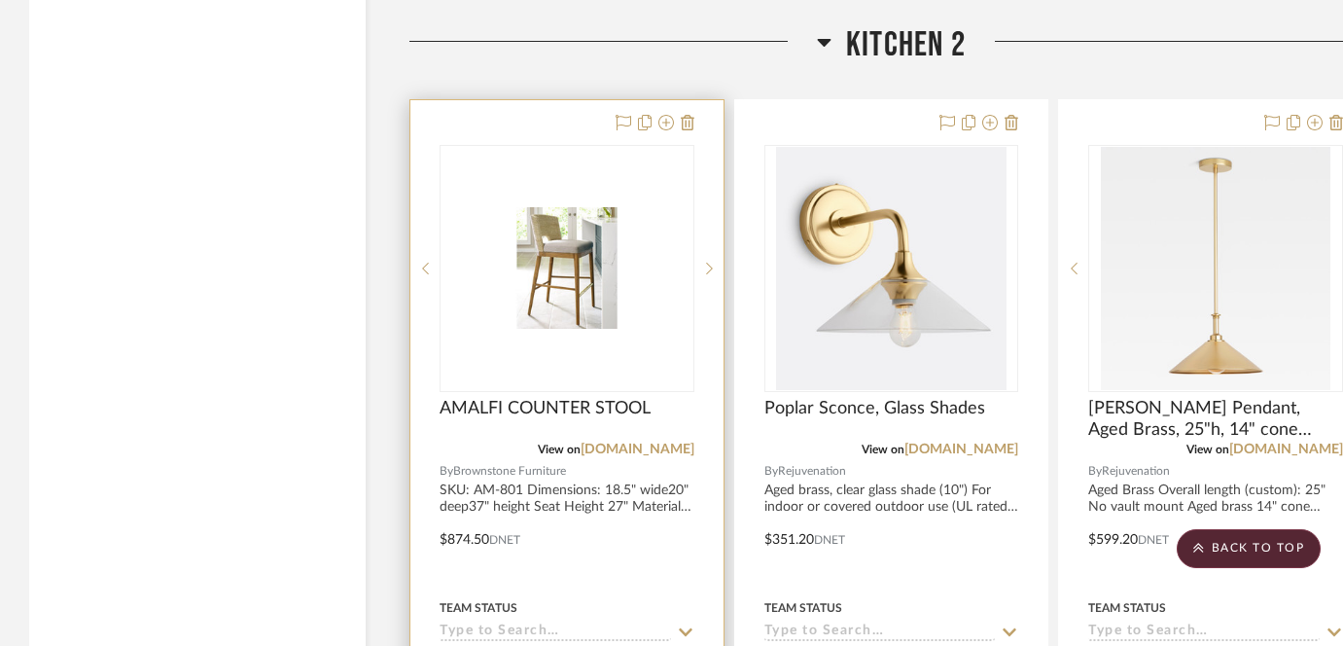
click at [581, 272] on img "0" at bounding box center [566, 267] width 251 height 121
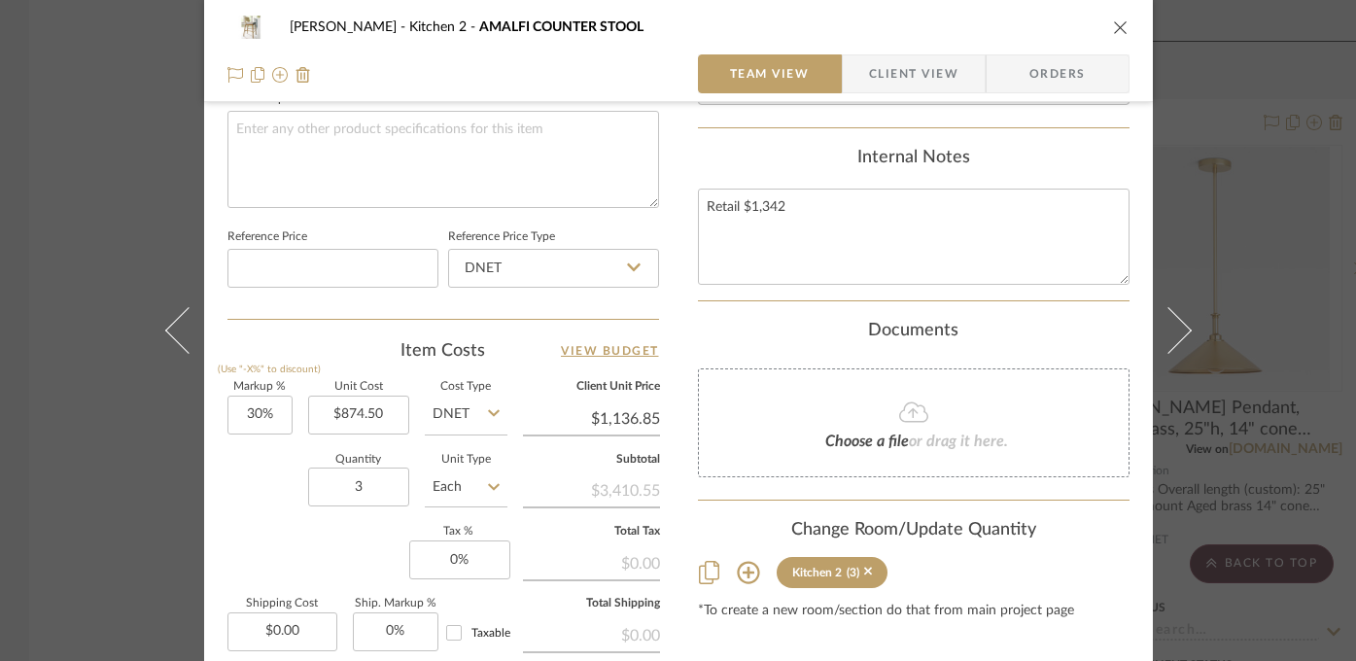
scroll to position [943, 0]
click at [1279, 439] on div "Highman Kitchen 2 AMALFI COUNTER STOOL Team View Client View Orders 1 / 5 Team-…" at bounding box center [678, 330] width 1356 height 661
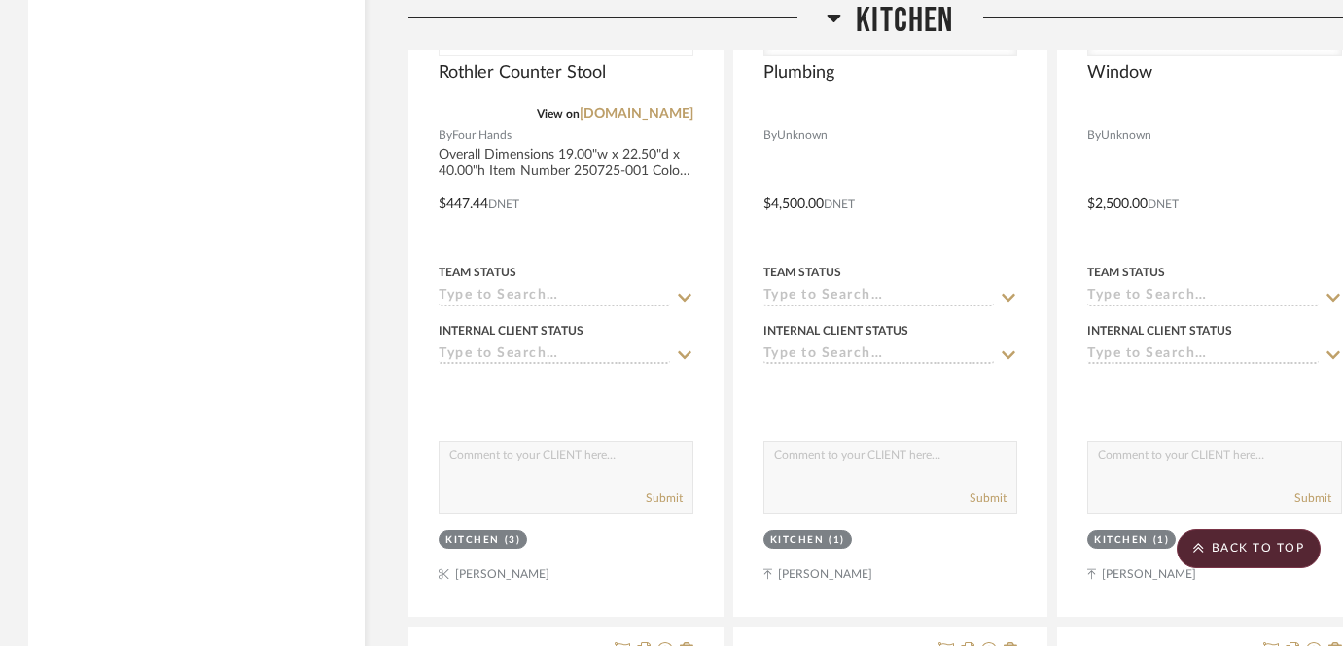
scroll to position [3689, 1]
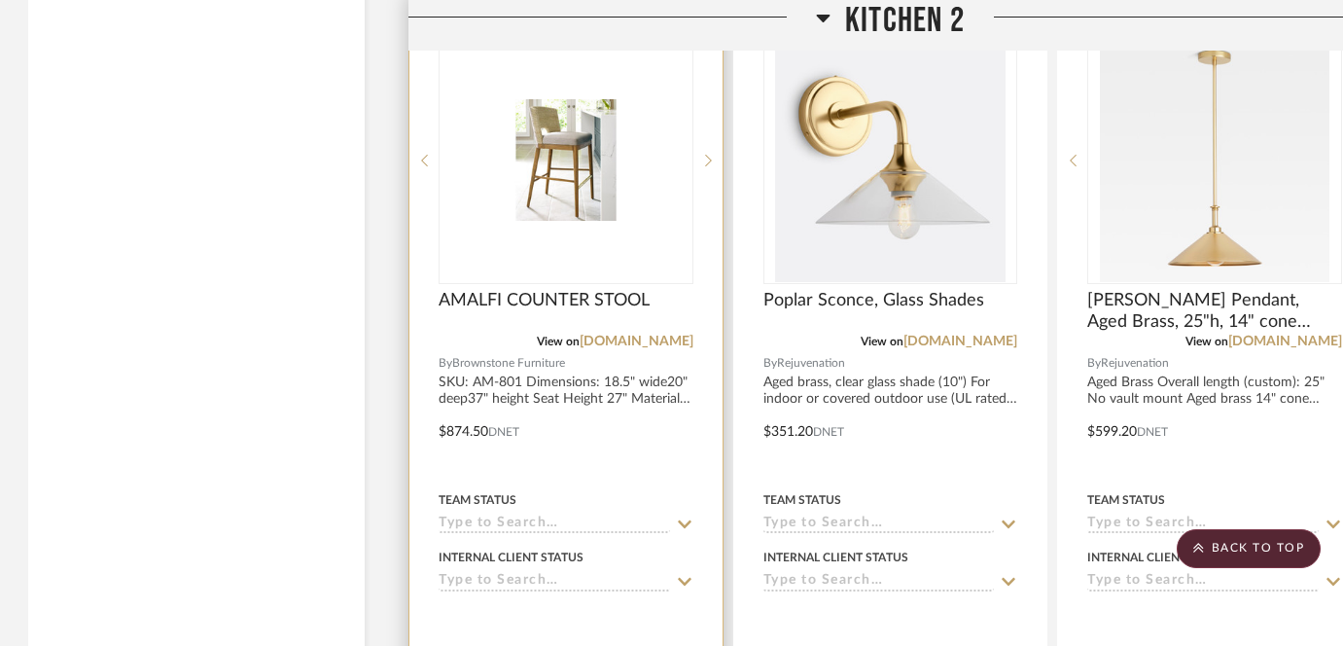
click at [581, 160] on img "0" at bounding box center [565, 159] width 251 height 121
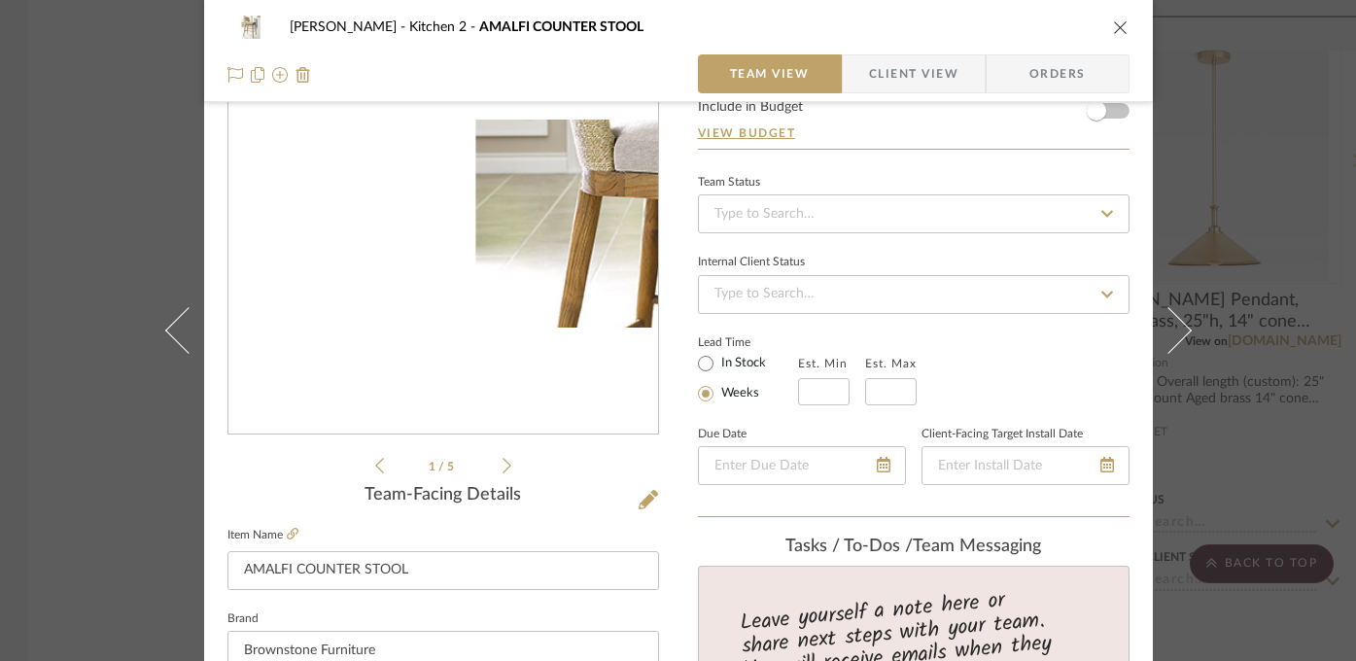
scroll to position [293, 0]
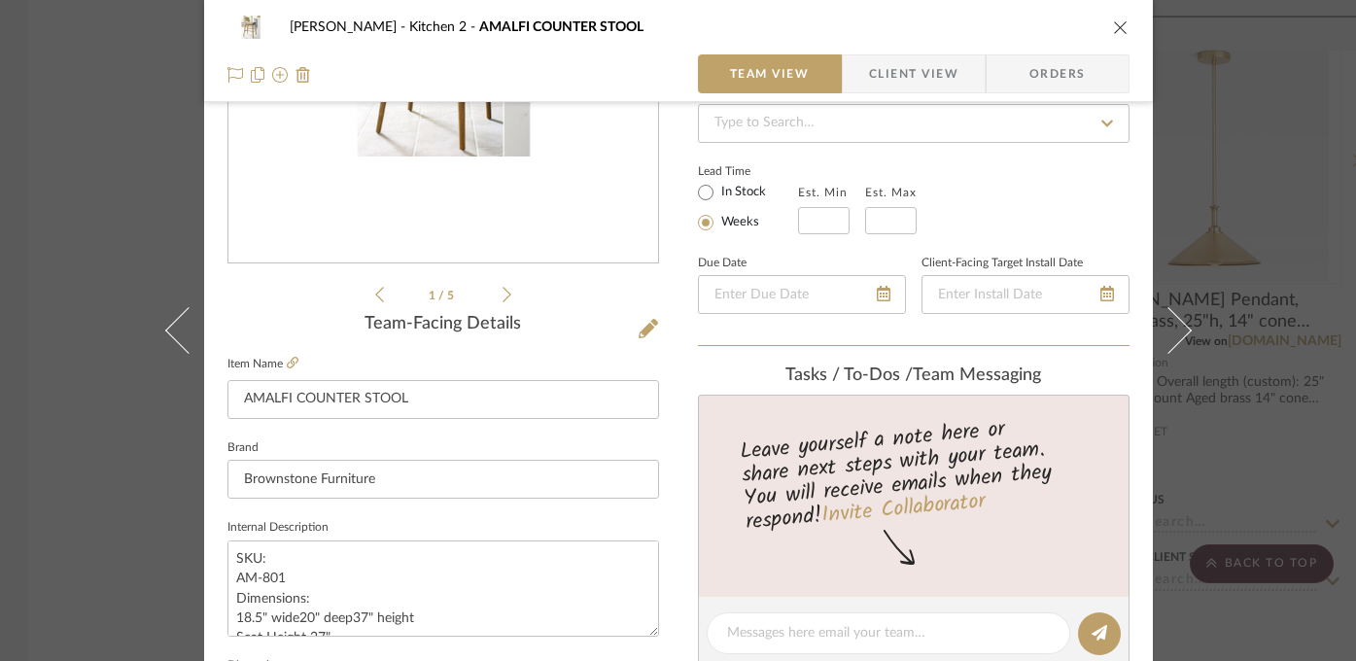
click at [505, 299] on div "1 / 5" at bounding box center [444, 73] width 432 height 467
click at [503, 296] on icon at bounding box center [507, 295] width 9 height 18
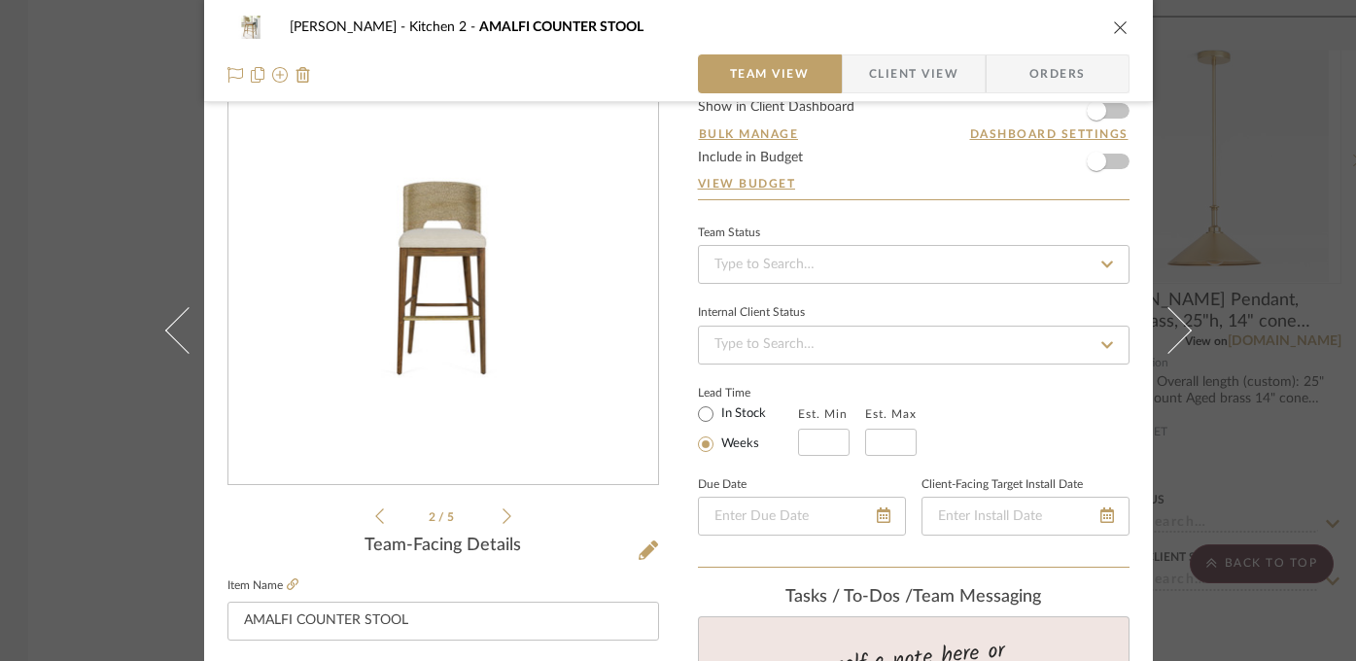
scroll to position [48, 0]
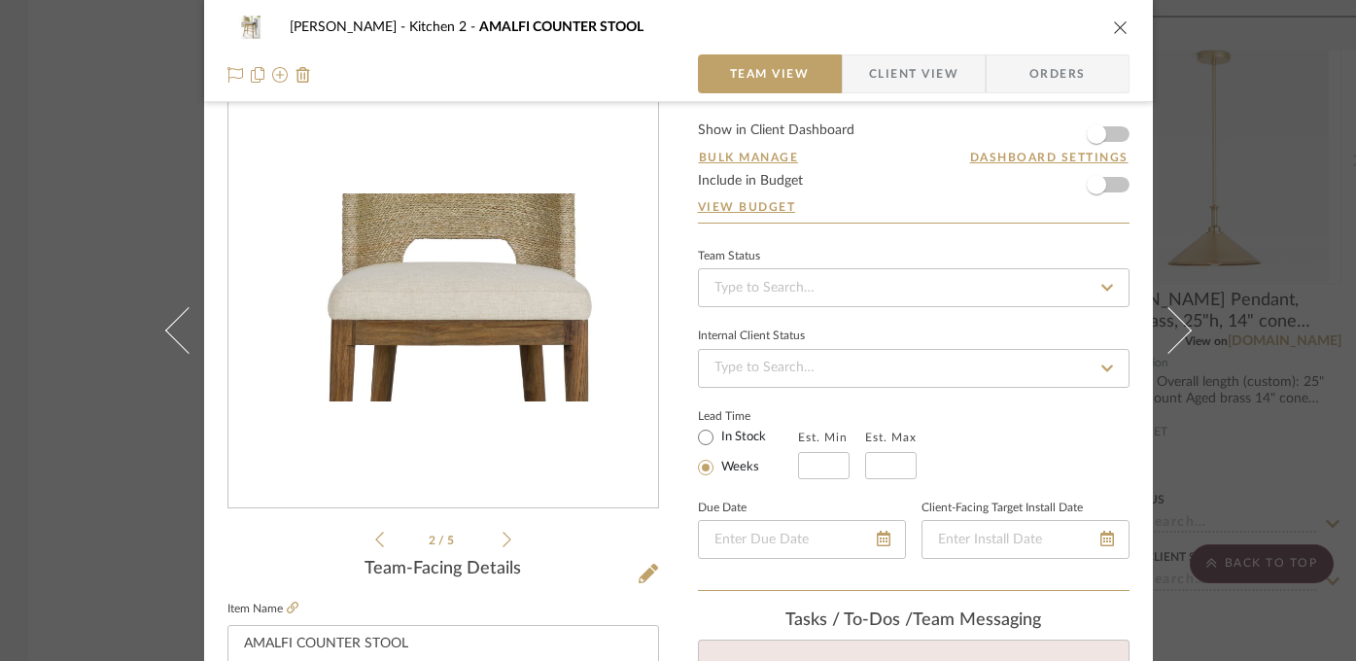
click at [430, 263] on img "1" at bounding box center [443, 296] width 430 height 207
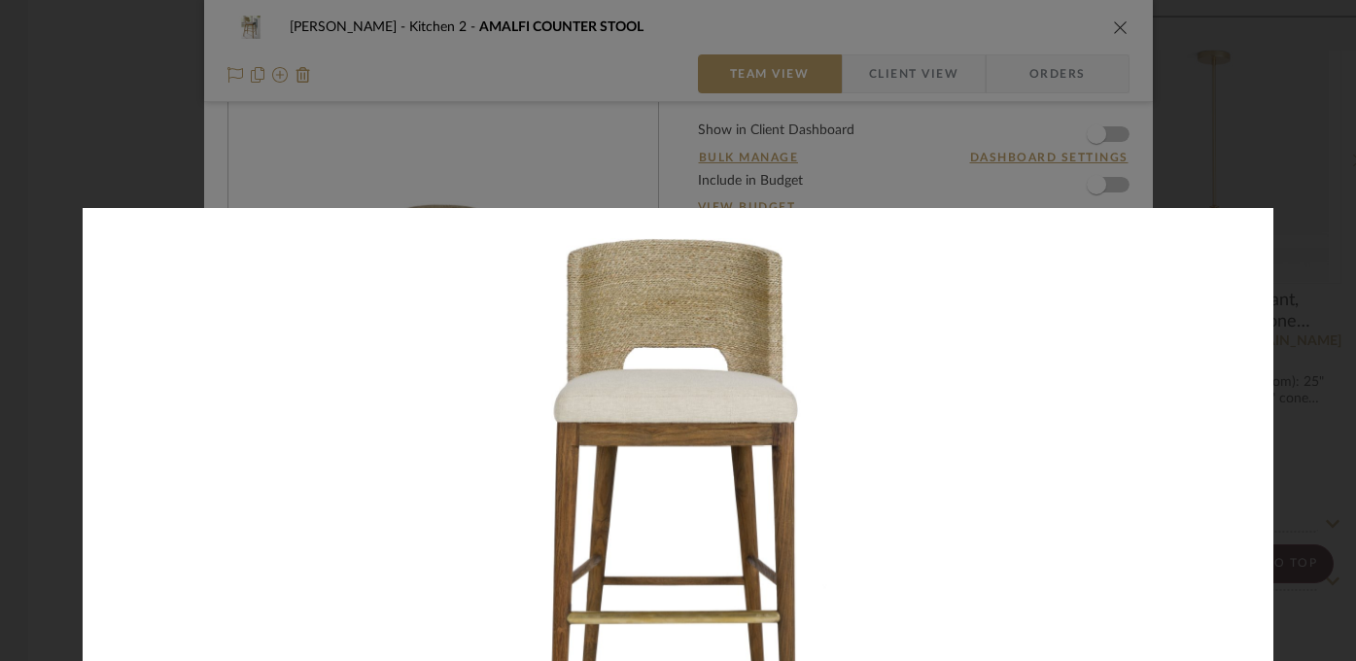
click at [1292, 397] on div at bounding box center [761, 538] width 1356 height 661
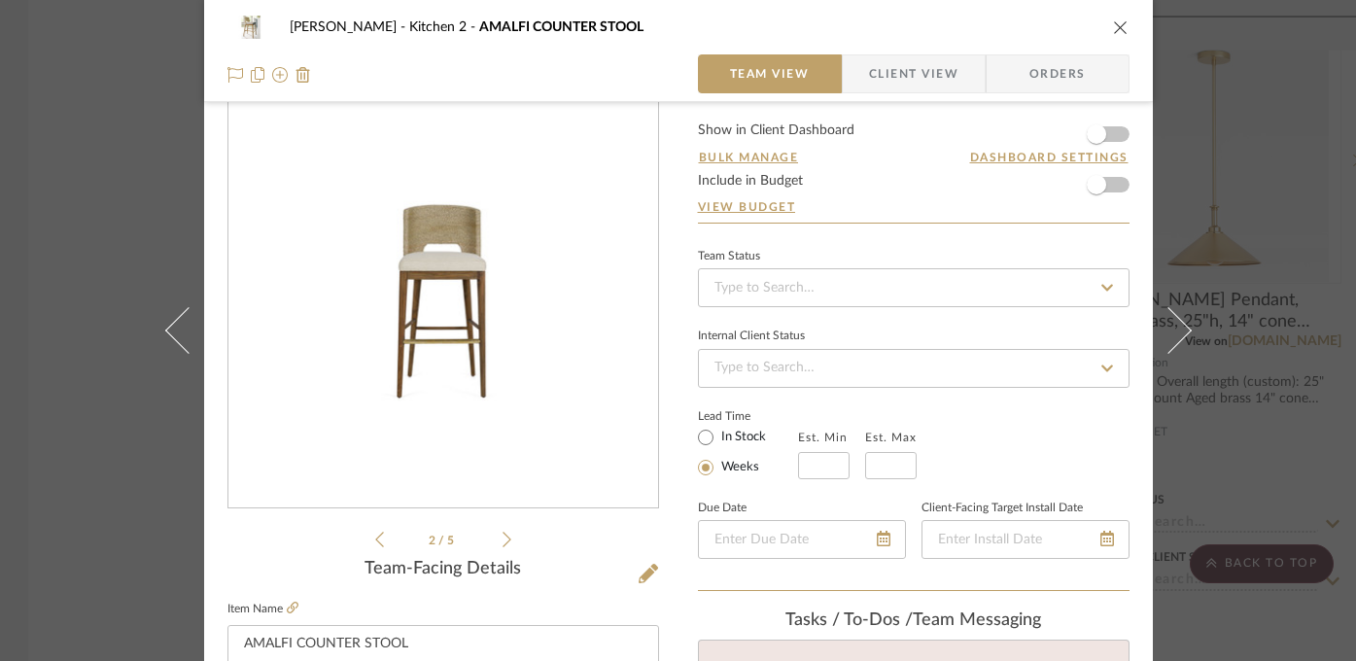
click at [503, 538] on icon at bounding box center [507, 540] width 9 height 18
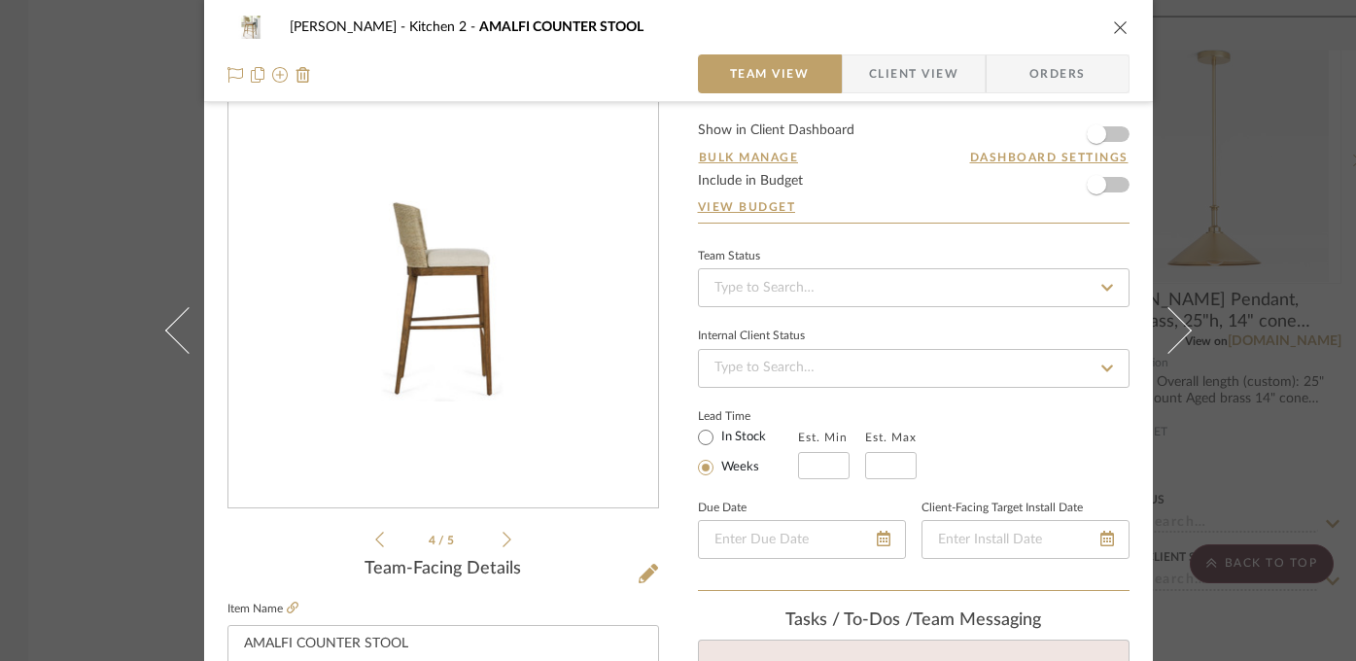
click at [503, 538] on icon at bounding box center [507, 540] width 9 height 18
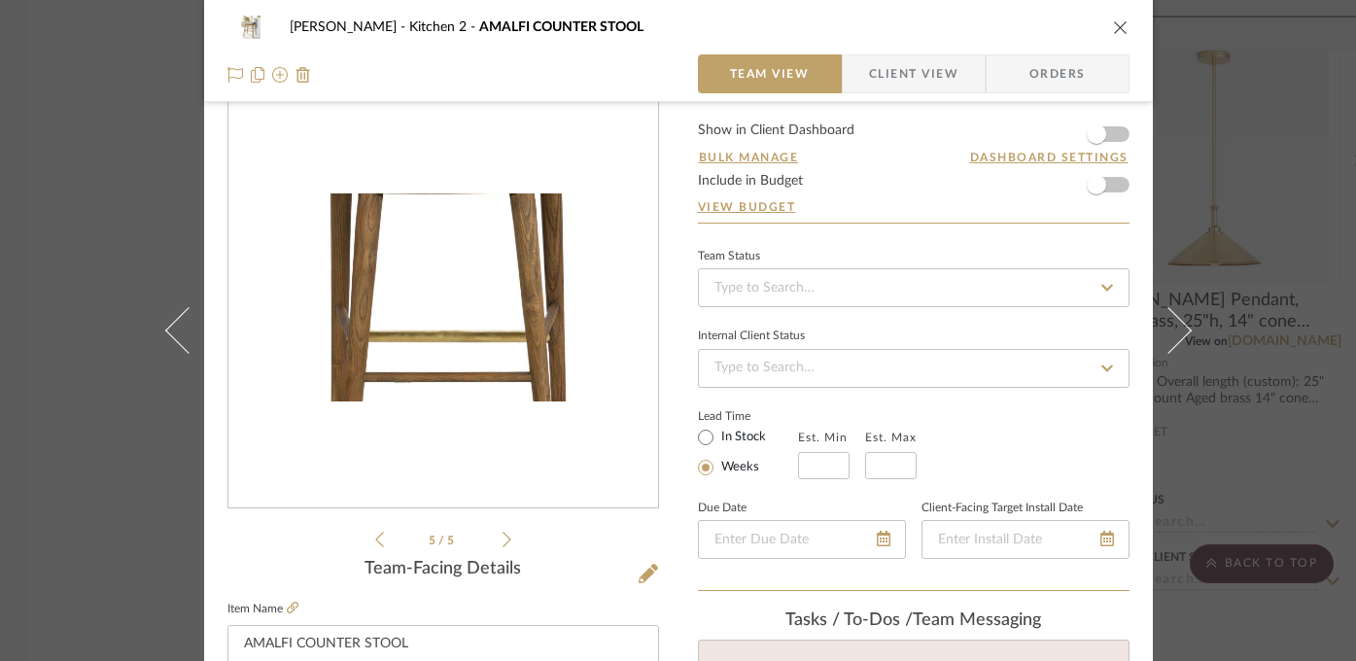
click at [436, 312] on img "4" at bounding box center [443, 296] width 430 height 207
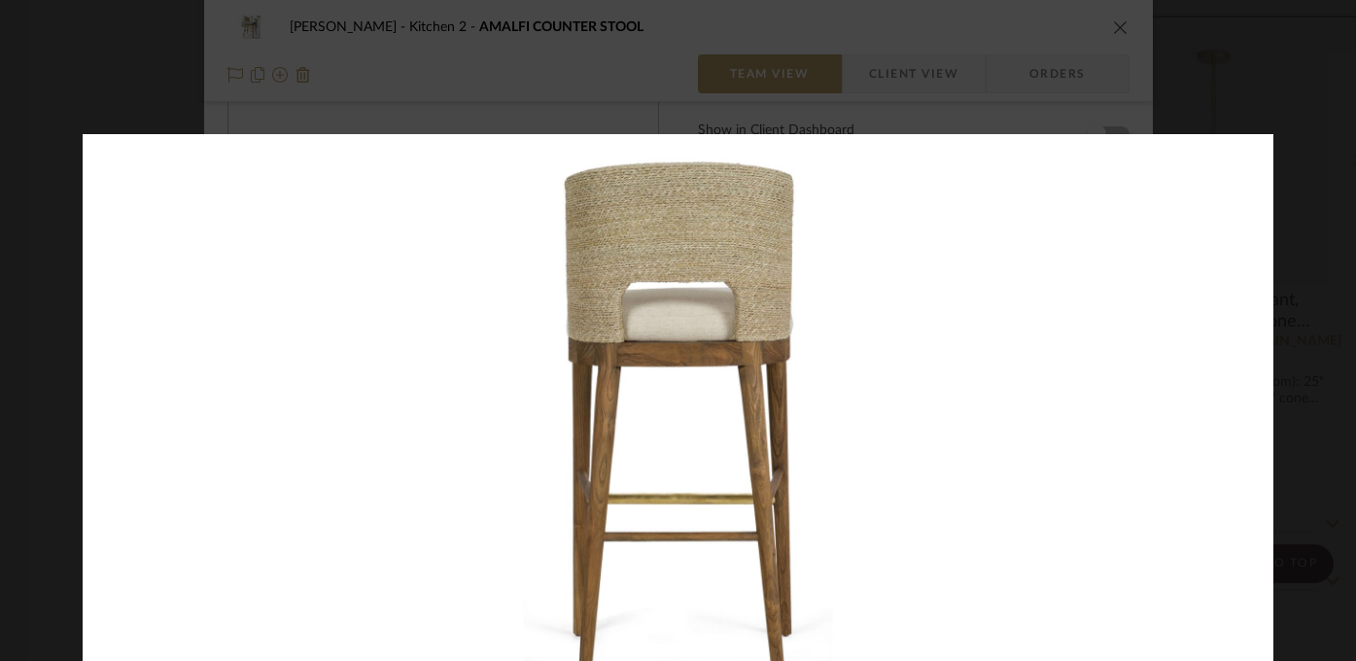
click at [600, 275] on img at bounding box center [678, 422] width 1191 height 576
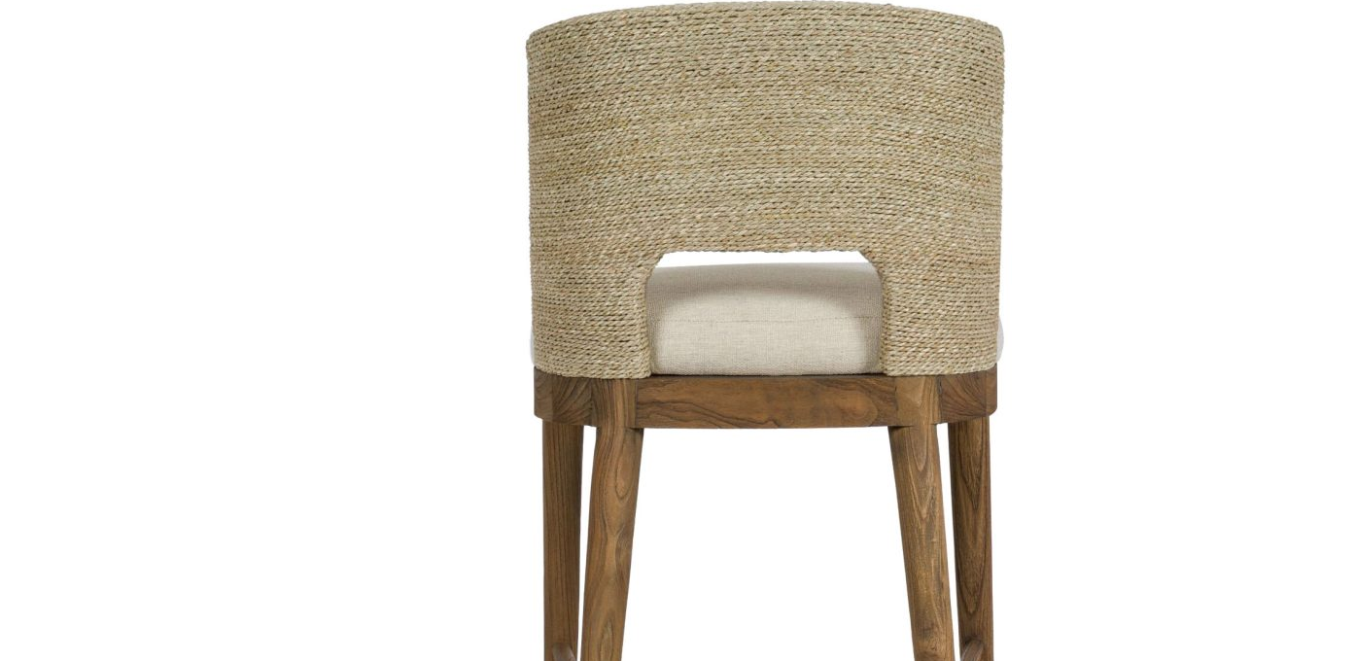
click at [486, 232] on img at bounding box center [763, 544] width 2489 height 1203
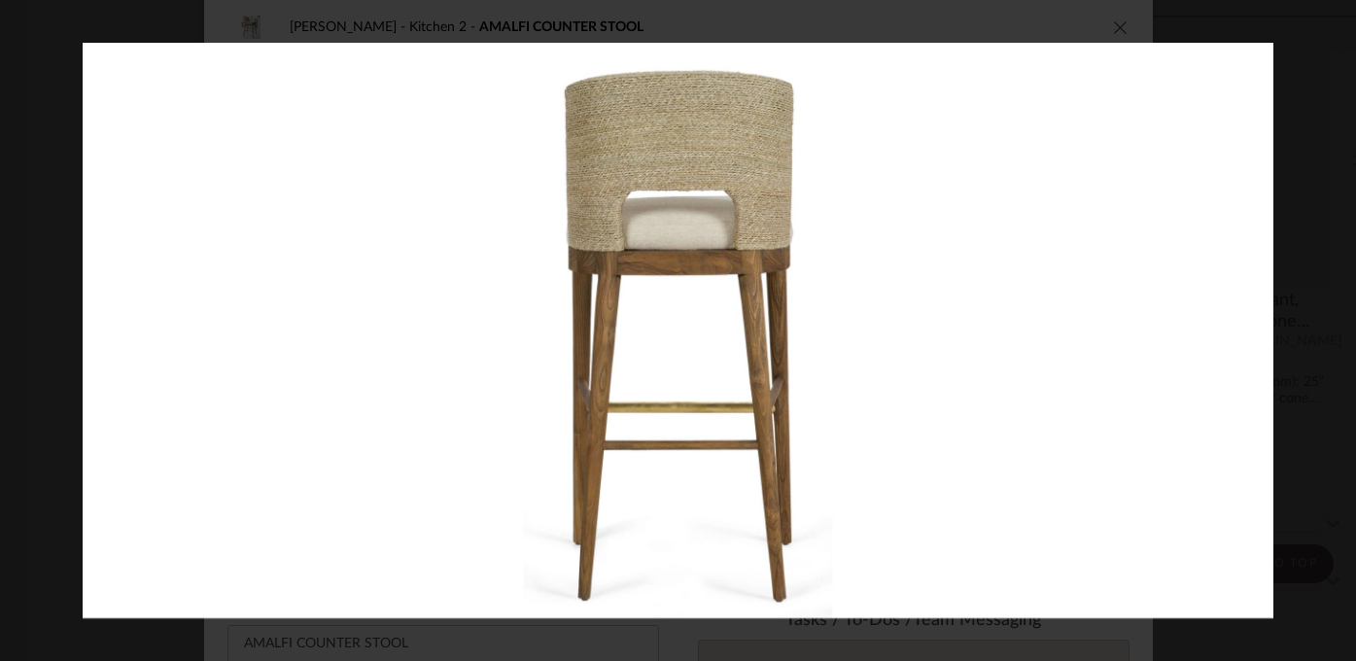
click at [1293, 53] on div at bounding box center [761, 373] width 1356 height 661
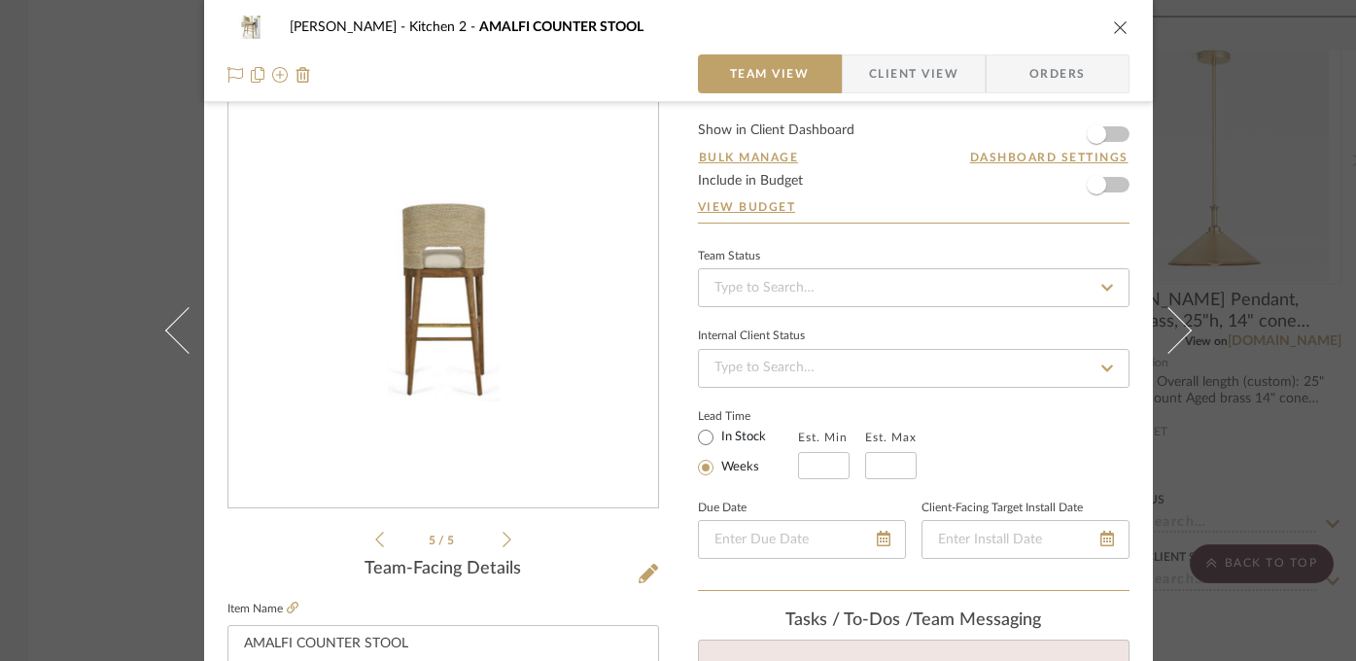
click at [128, 191] on div "Highman Kitchen 2 AMALFI COUNTER STOOL Team View Client View Orders 5 / 5 Team-…" at bounding box center [678, 330] width 1356 height 661
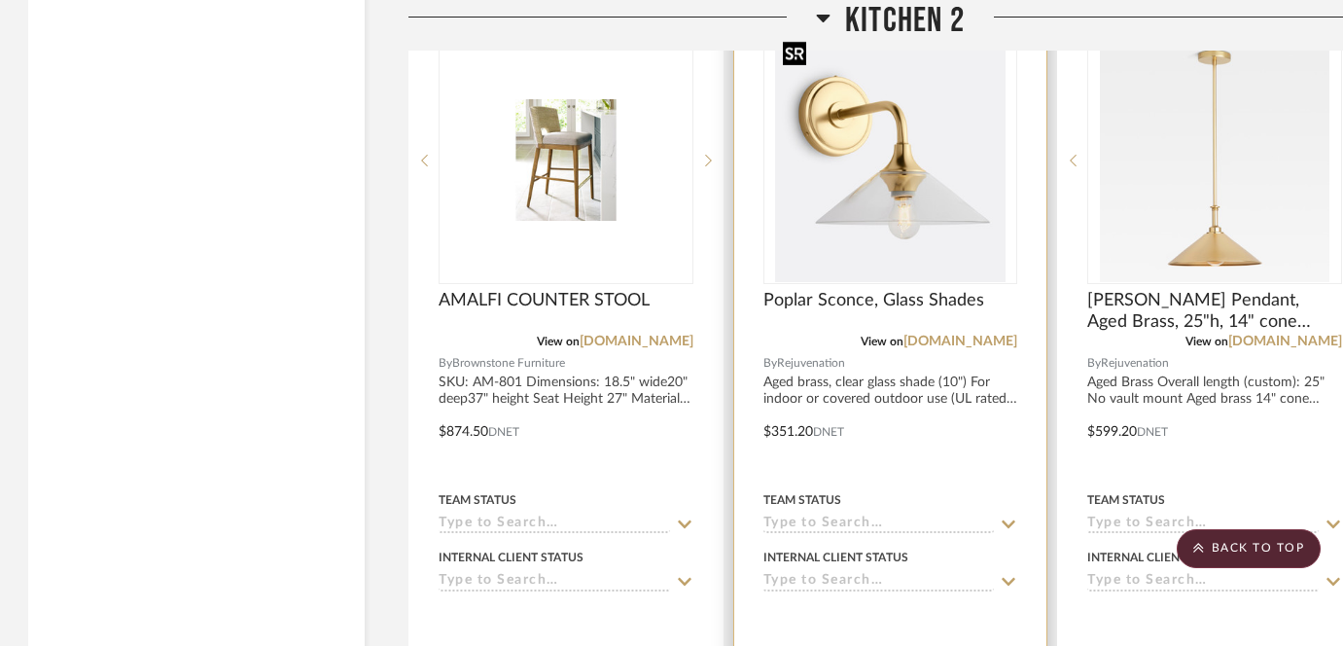
click at [838, 213] on img "0" at bounding box center [889, 160] width 229 height 243
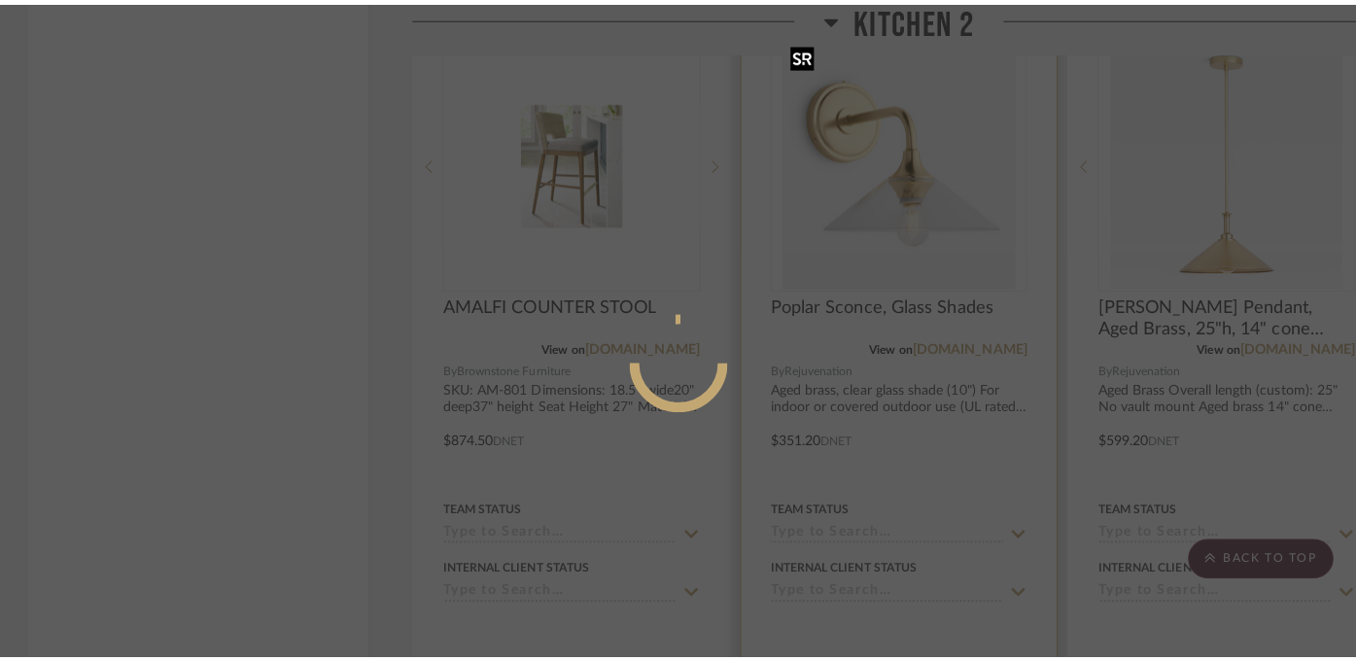
scroll to position [0, 0]
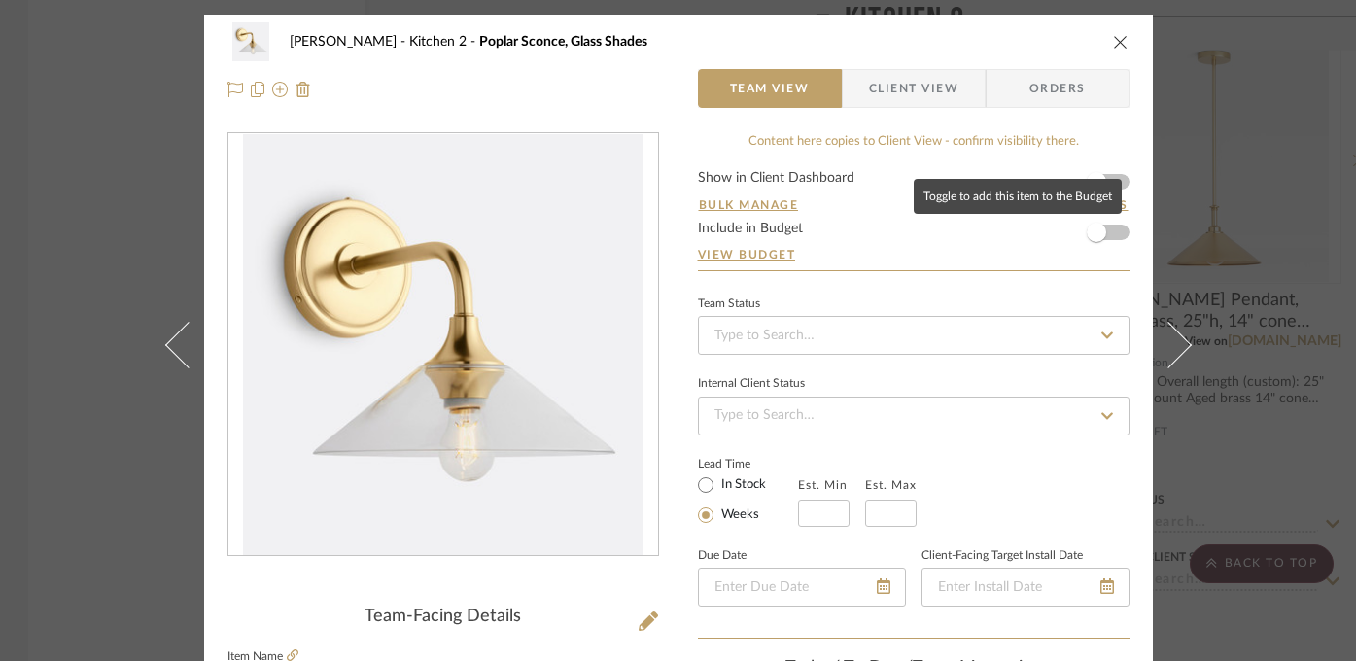
click at [1203, 223] on div "Highman Kitchen 2 Poplar Sconce, Glass Shades Team View Client View Orders Team…" at bounding box center [678, 330] width 1356 height 661
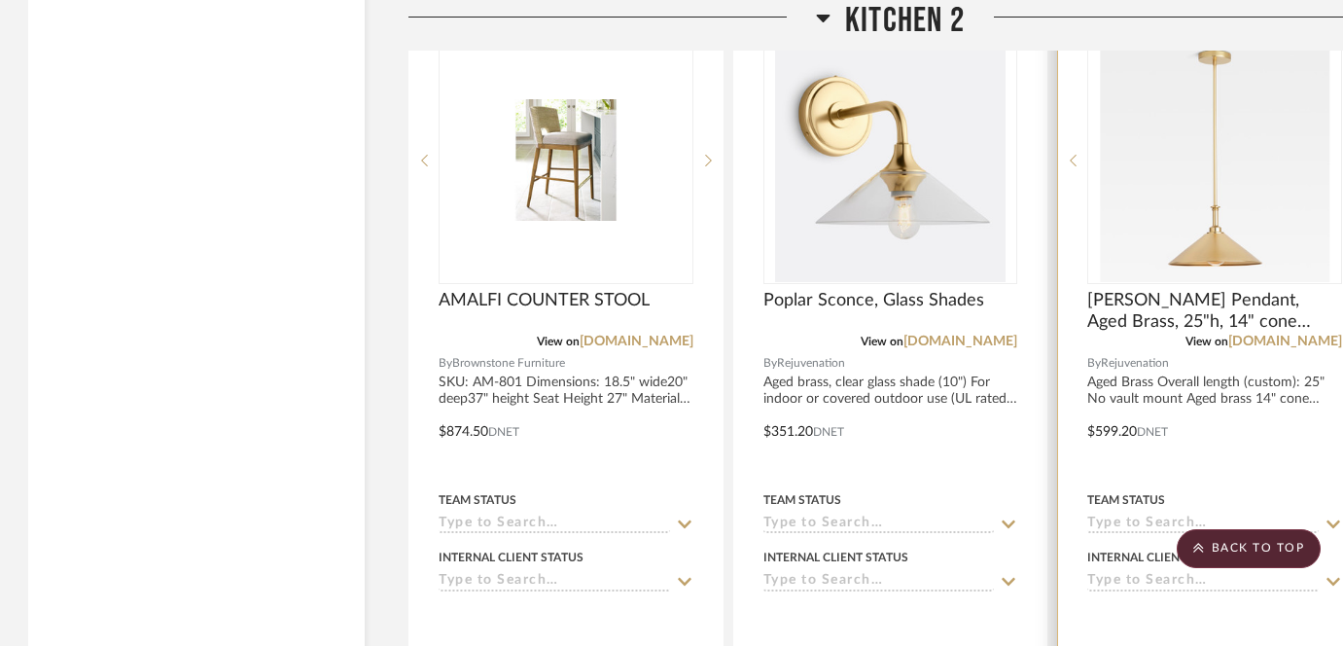
click at [0, 0] on img at bounding box center [0, 0] width 0 height 0
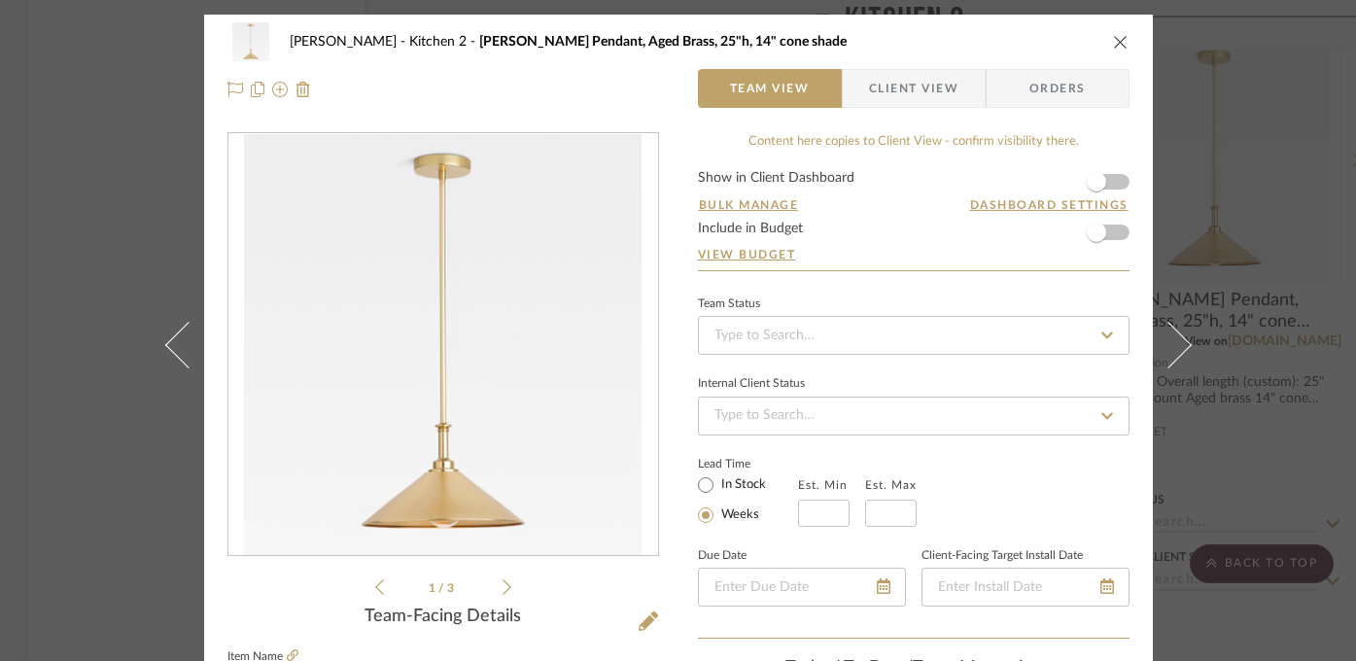
click at [1237, 270] on div "Highman Kitchen 2 Julius Pendant, Aged Brass, 25"h, 14" cone shade Team View Cl…" at bounding box center [678, 330] width 1356 height 661
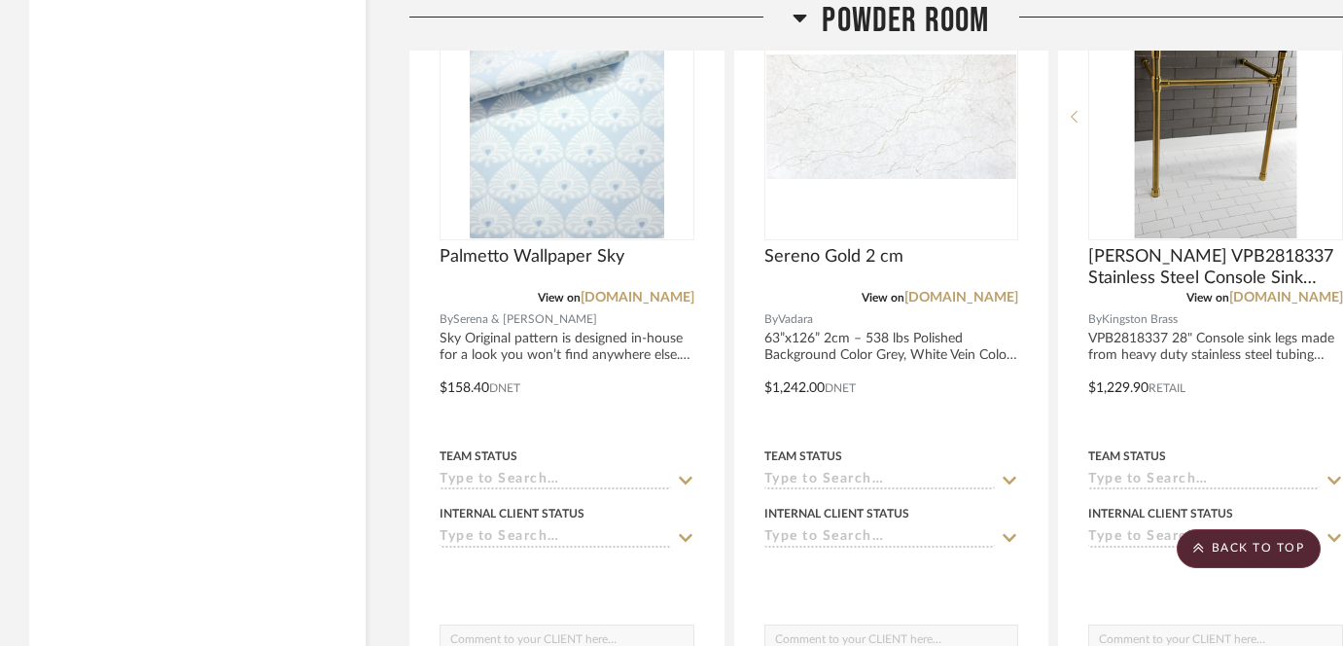
scroll to position [12677, 0]
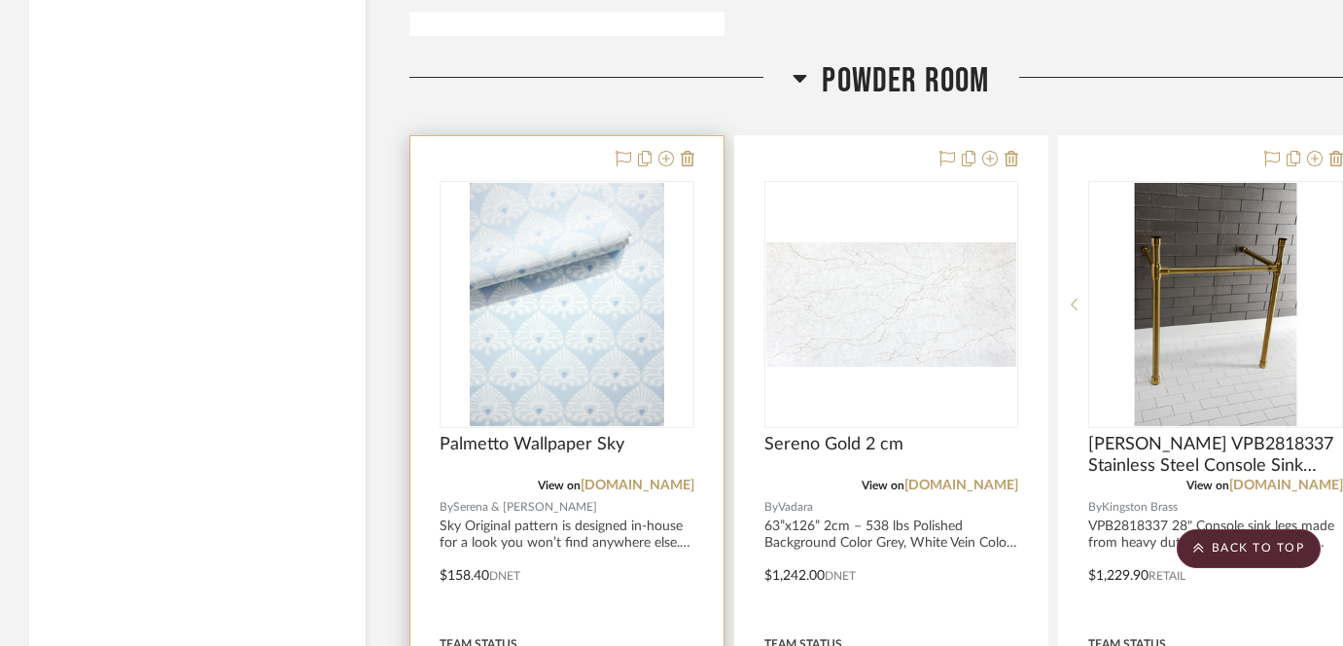
click at [529, 325] on img "0" at bounding box center [567, 304] width 194 height 243
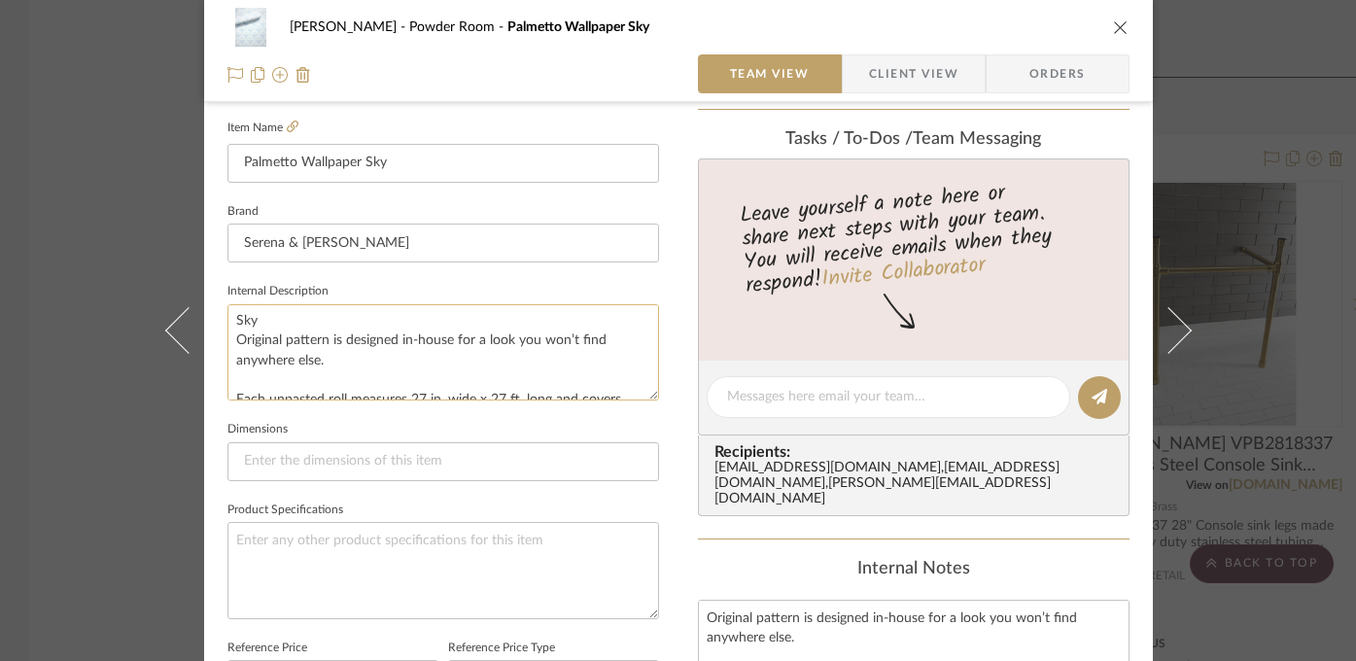
scroll to position [0, 0]
click at [263, 161] on input "Palmetto Wallpaper Sky" at bounding box center [444, 163] width 432 height 39
click at [97, 253] on div "Highman Powder Room Palmetto Wallpaper Sky Team View Client View Orders Team-Fa…" at bounding box center [678, 330] width 1356 height 661
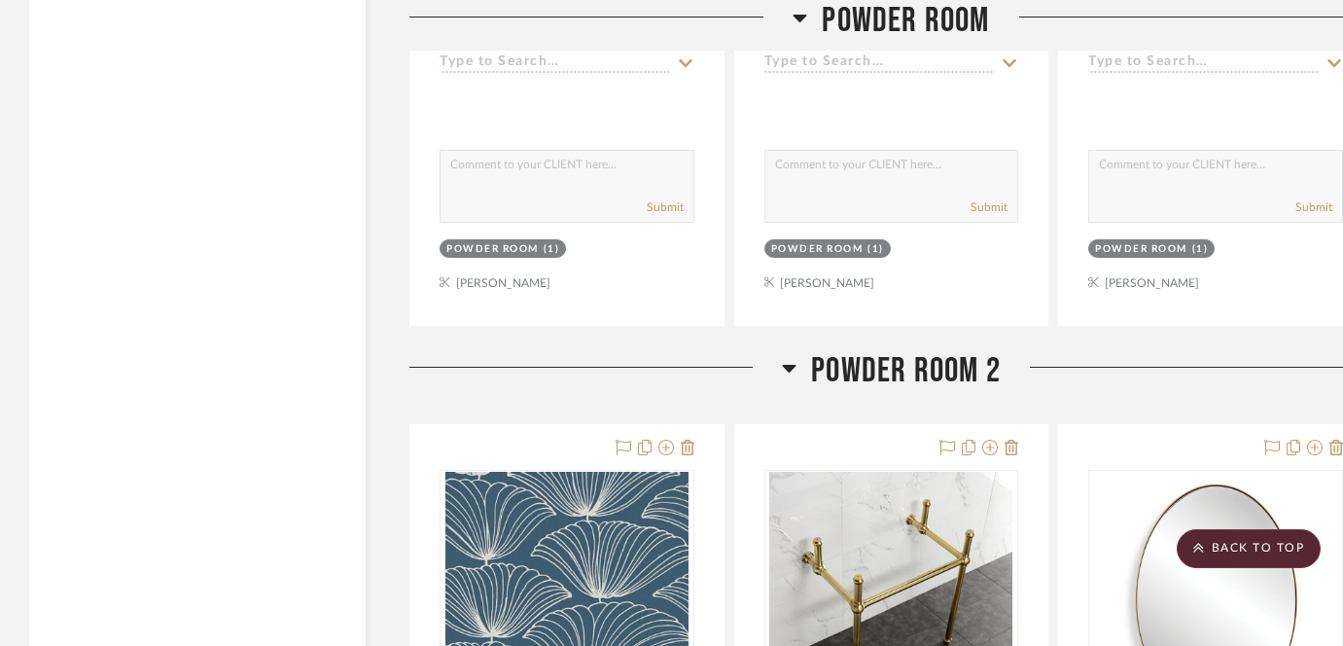
scroll to position [14584, 0]
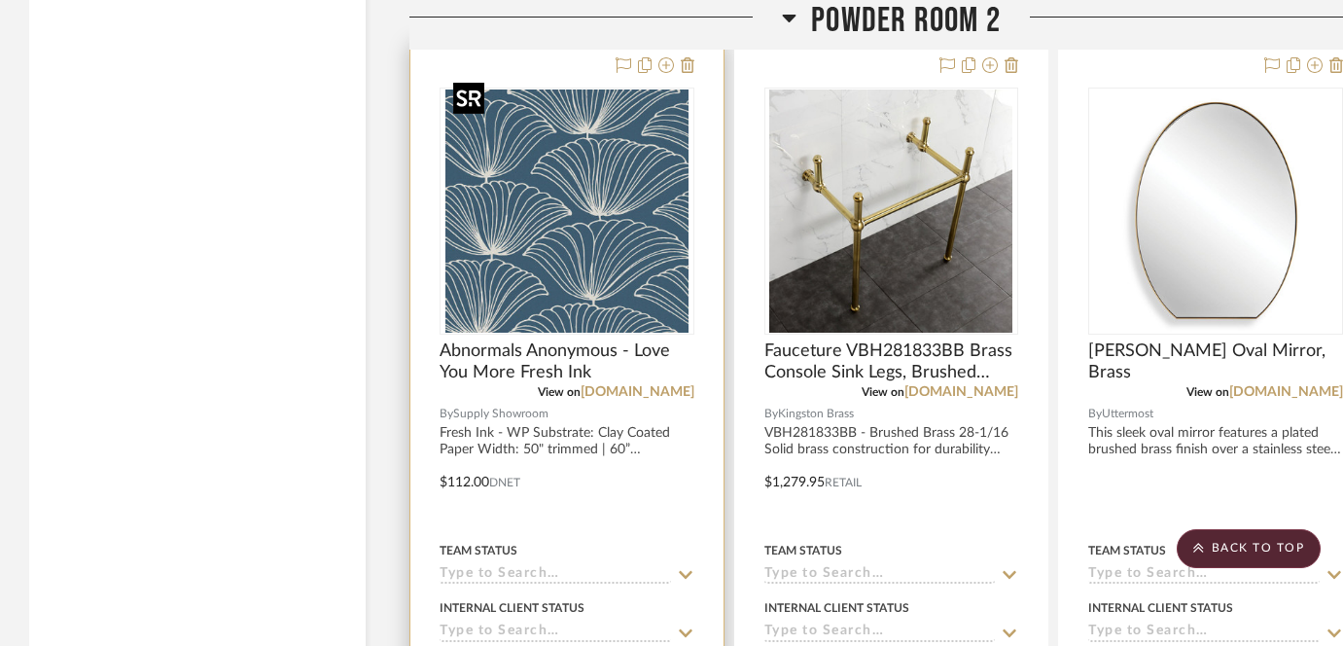
click at [589, 218] on img "0" at bounding box center [566, 210] width 243 height 243
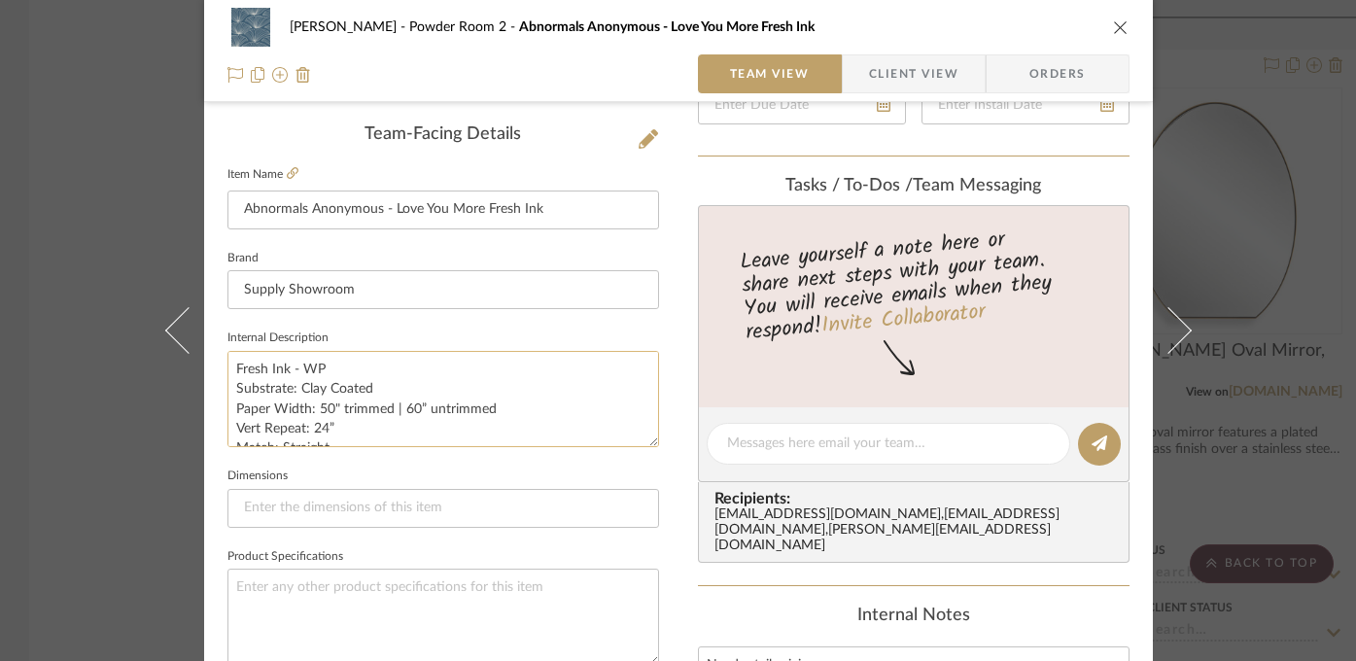
scroll to position [277, 0]
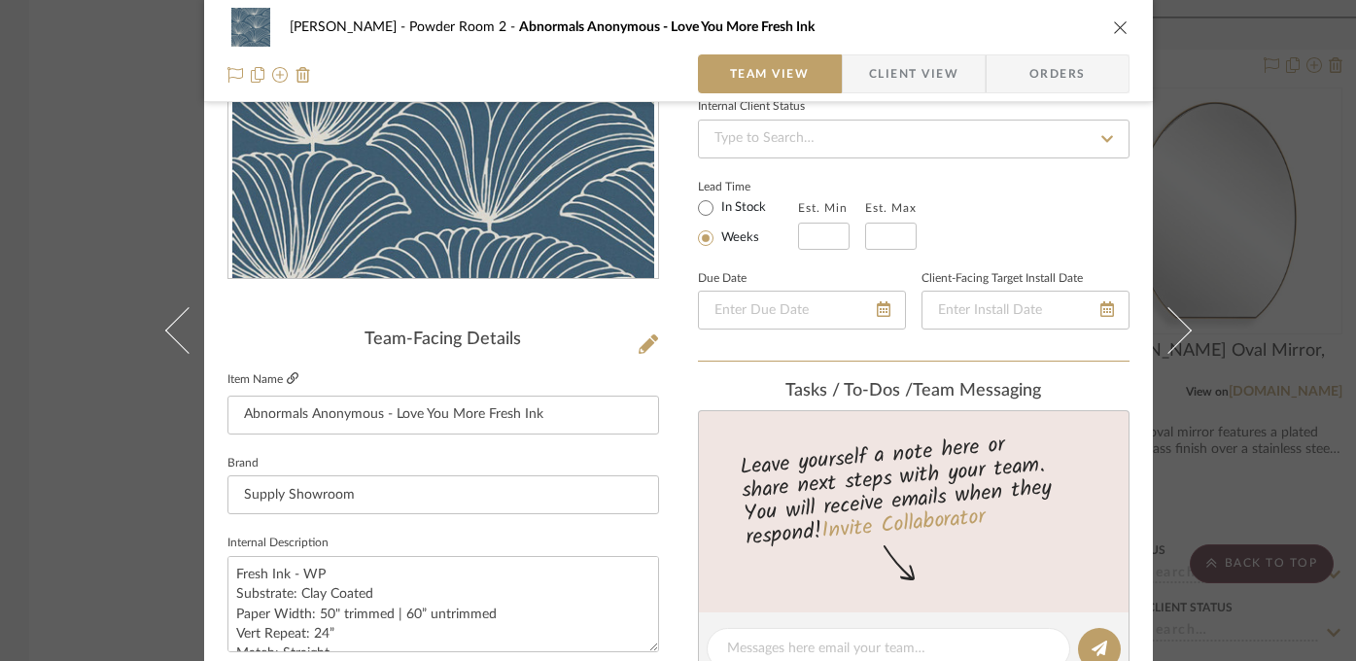
click at [287, 381] on icon at bounding box center [293, 378] width 12 height 12
click at [120, 262] on div "Highman Powder Room 2 Abnormals Anonymous - Love You More Fresh Ink Team View C…" at bounding box center [678, 330] width 1356 height 661
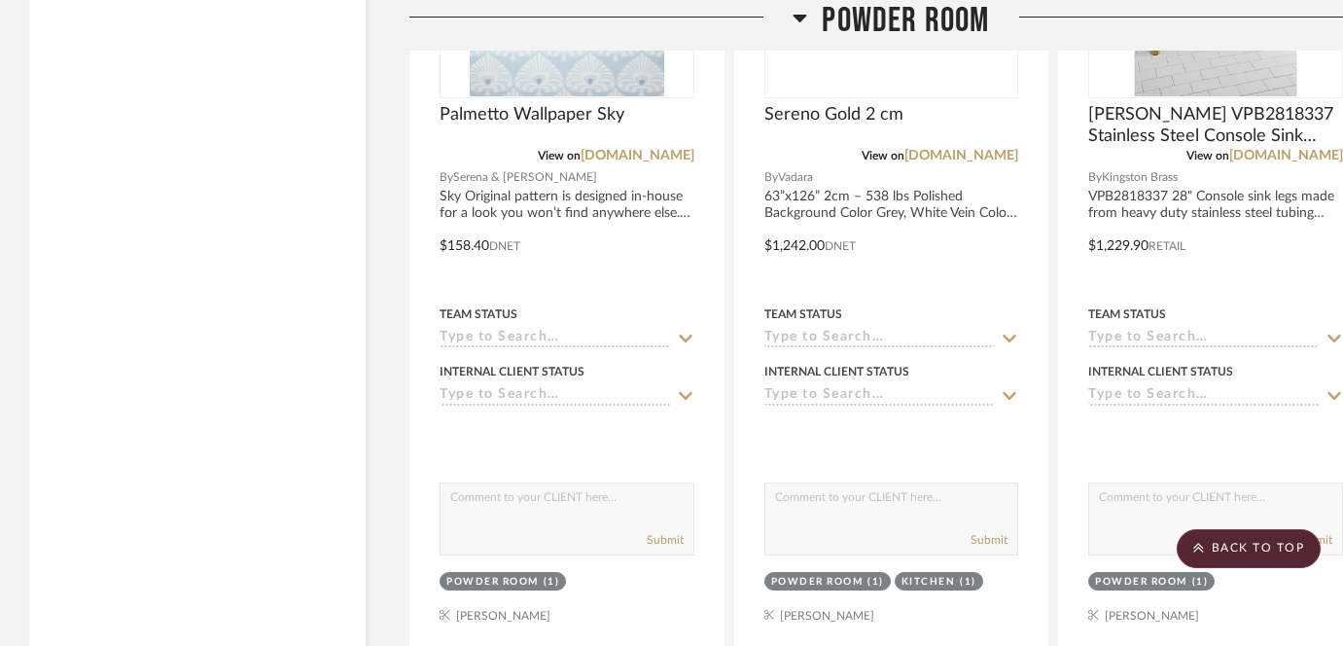
scroll to position [12583, 0]
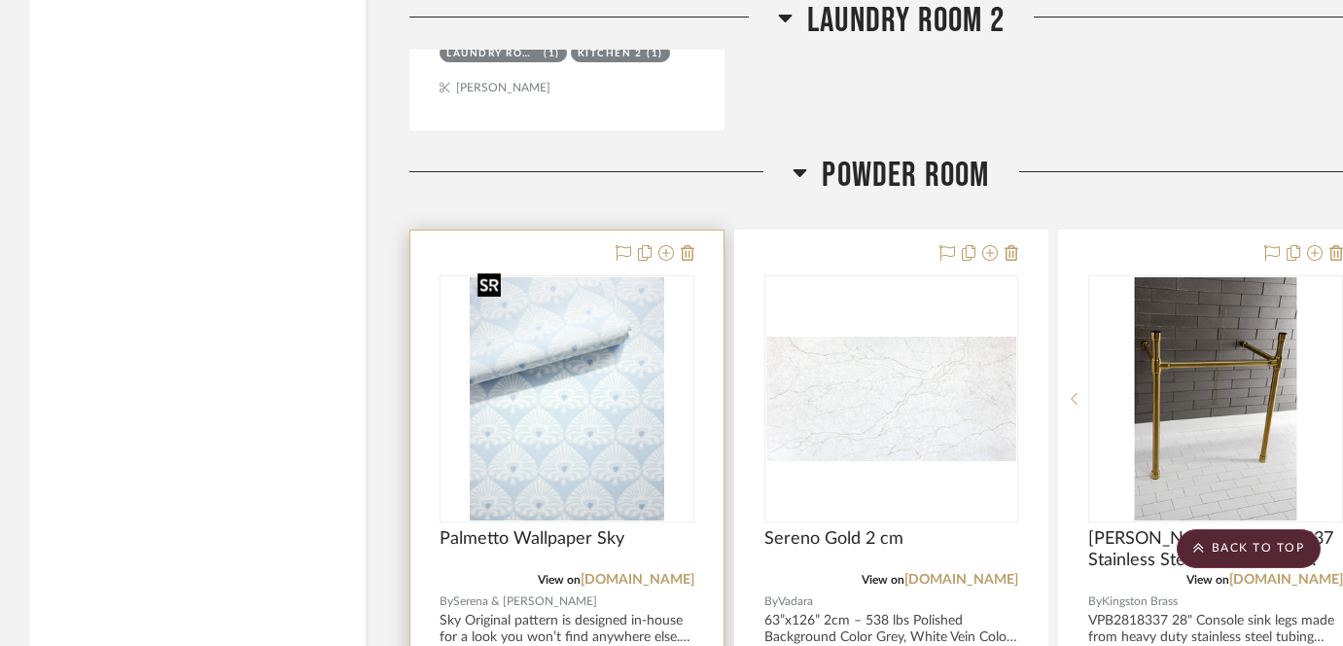
click at [553, 363] on img "0" at bounding box center [567, 398] width 194 height 243
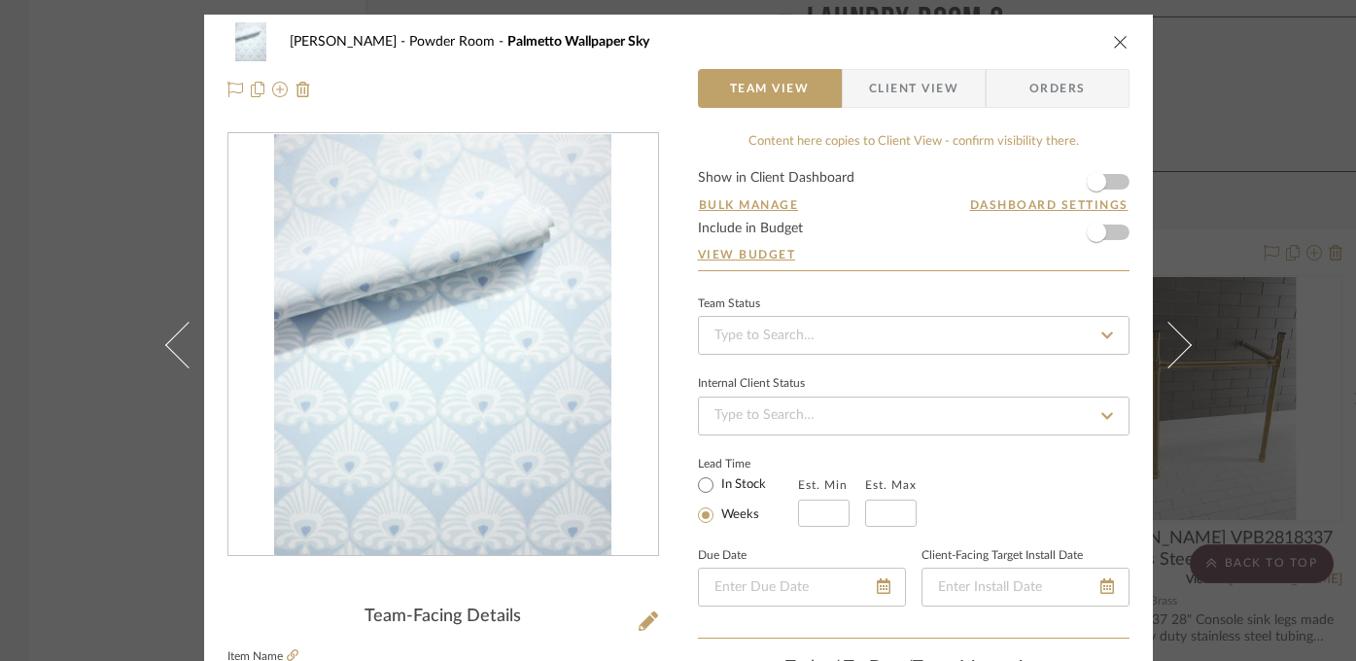
scroll to position [284, 0]
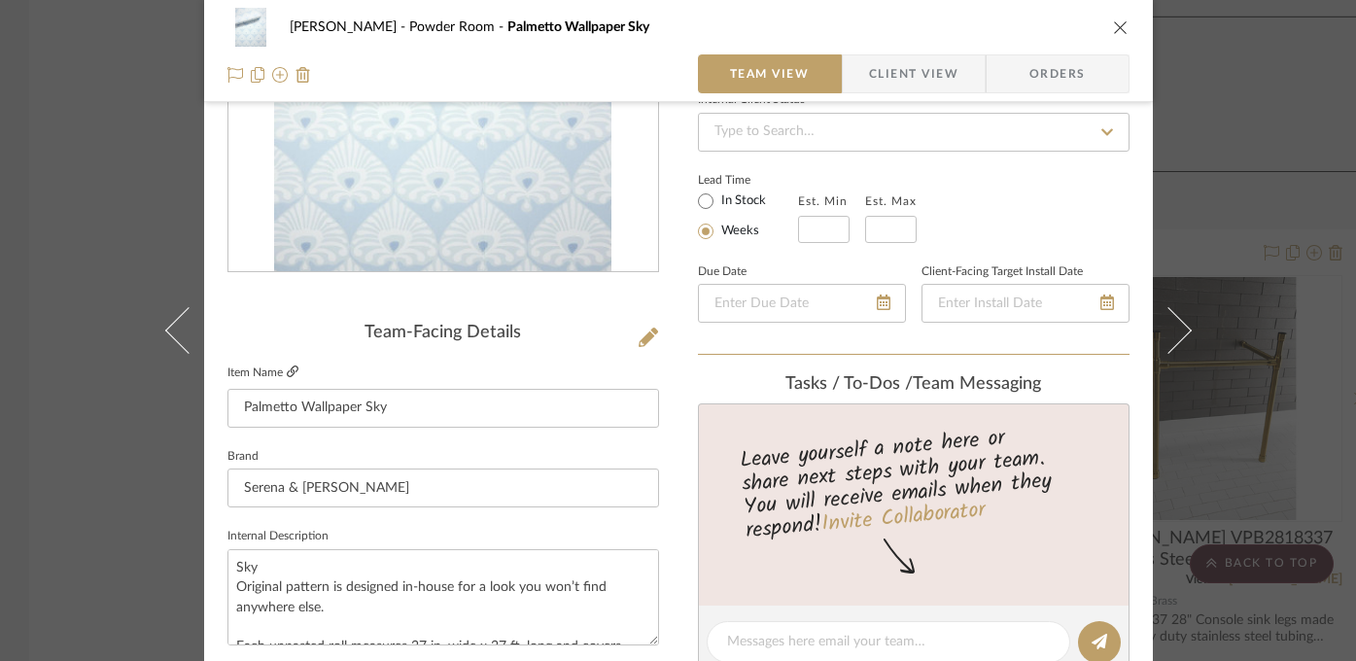
click at [287, 367] on icon at bounding box center [293, 372] width 12 height 12
